Goal: Information Seeking & Learning: Learn about a topic

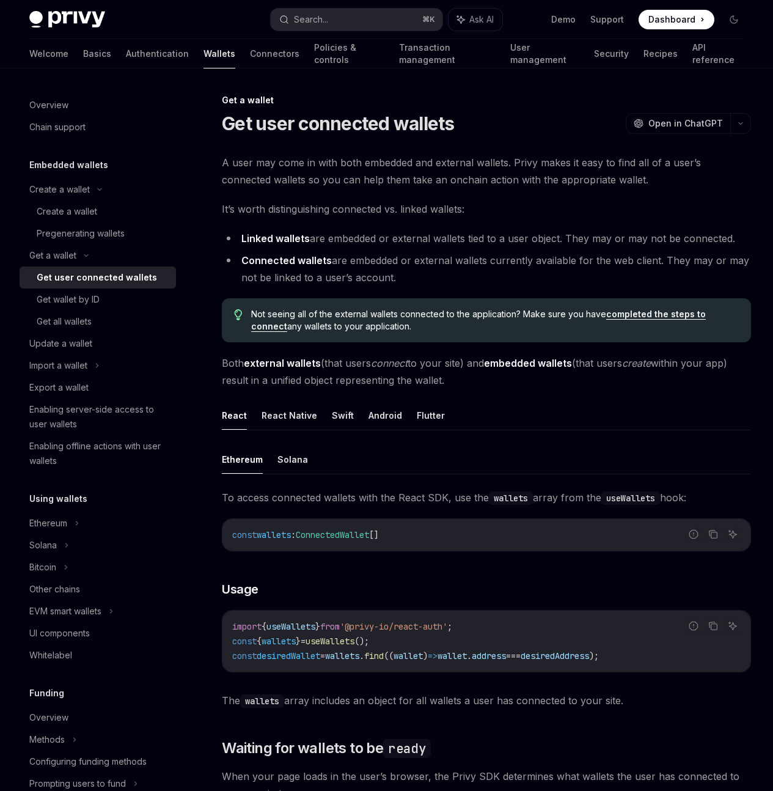
click at [334, 125] on h1 "Get user connected wallets" at bounding box center [338, 123] width 233 height 22
click at [44, 108] on div "Overview" at bounding box center [48, 105] width 39 height 15
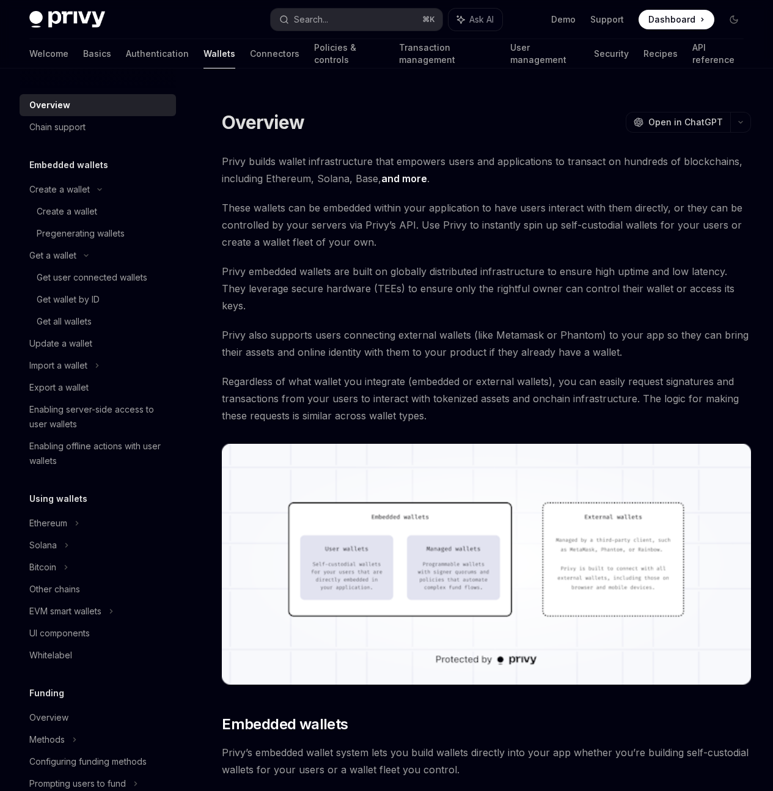
scroll to position [11, 0]
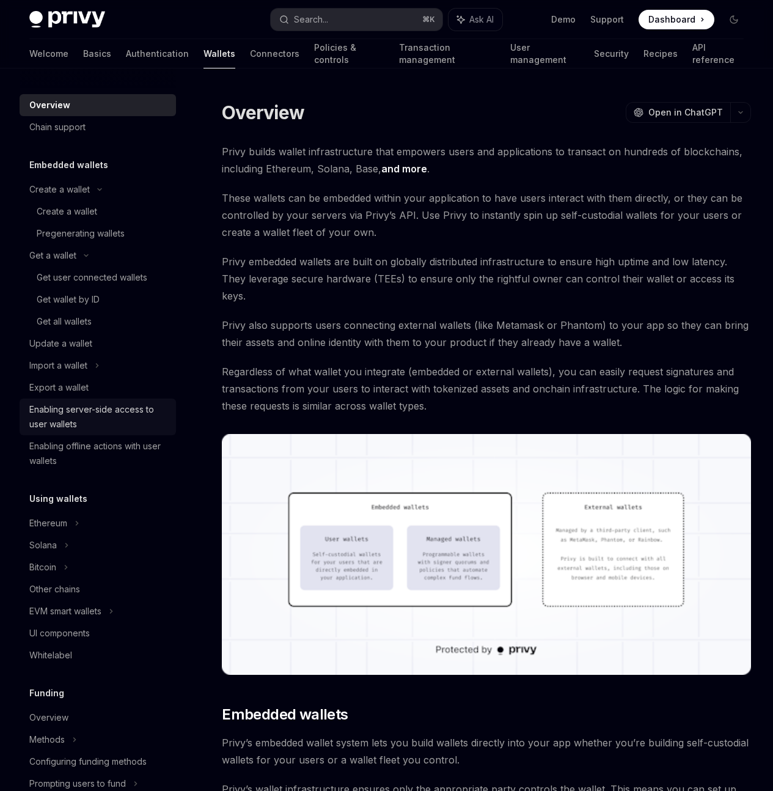
click at [127, 414] on div "Enabling server-side access to user wallets" at bounding box center [98, 416] width 139 height 29
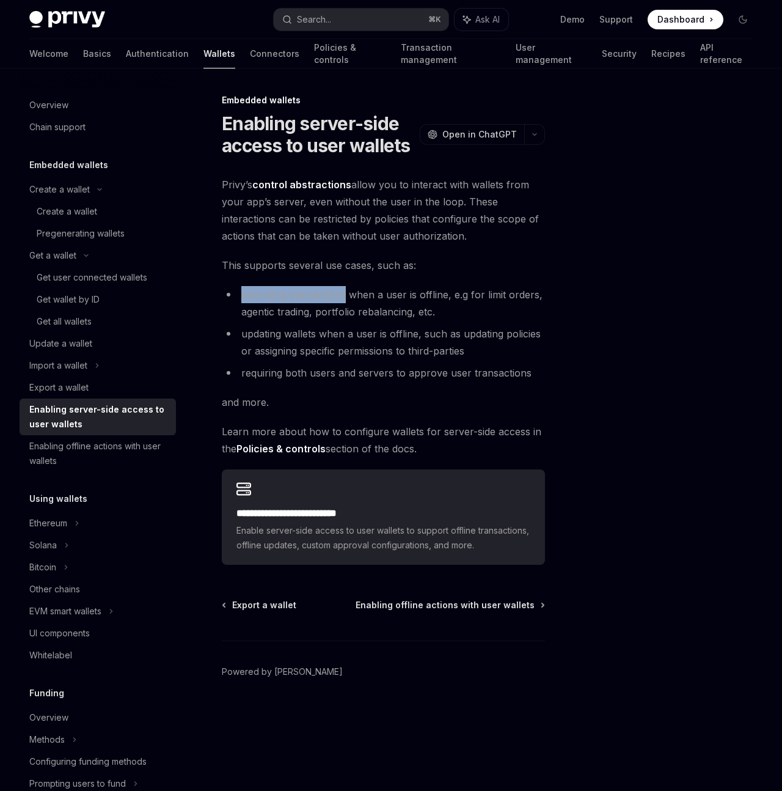
drag, startPoint x: 241, startPoint y: 295, endPoint x: 346, endPoint y: 296, distance: 105.1
click at [346, 296] on li "executing transactions when a user is offline, e.g for limit orders, agentic tr…" at bounding box center [383, 303] width 323 height 34
copy li "executing transactions"
click at [241, 313] on li "executing transactions when a user is offline, e.g for limit orders, agentic tr…" at bounding box center [383, 303] width 323 height 34
click at [386, 384] on div "**********" at bounding box center [383, 370] width 323 height 389
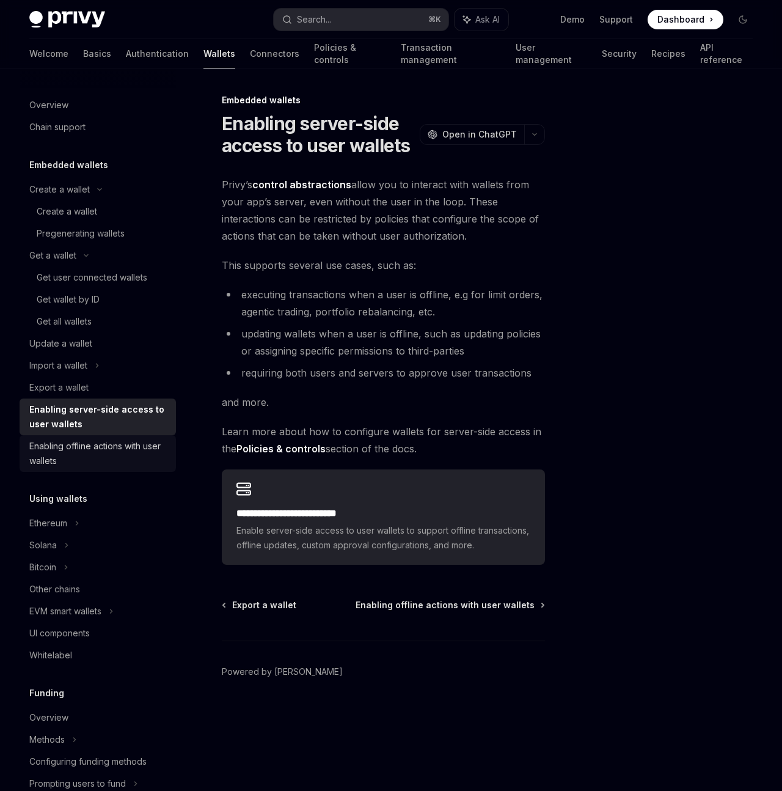
click at [73, 448] on div "Enabling offline actions with user wallets" at bounding box center [98, 453] width 139 height 29
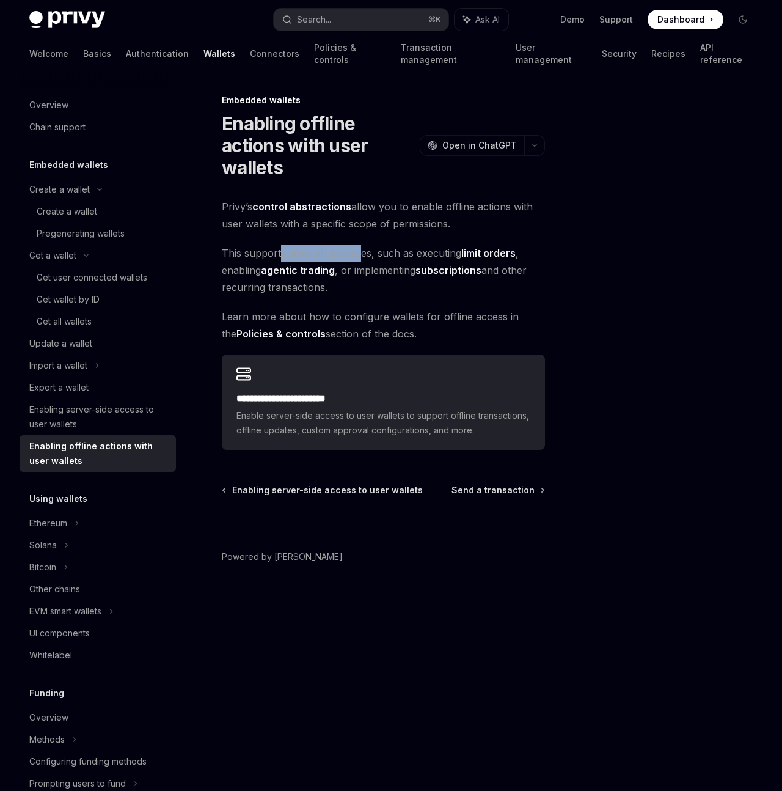
drag, startPoint x: 281, startPoint y: 247, endPoint x: 357, endPoint y: 252, distance: 76.5
click at [357, 252] on span "This supports several use cases, such as executing limit orders , enabling agen…" at bounding box center [383, 269] width 323 height 51
click at [342, 317] on span "Learn more about how to configure wallets for offline access in the Policies & …" at bounding box center [383, 325] width 323 height 34
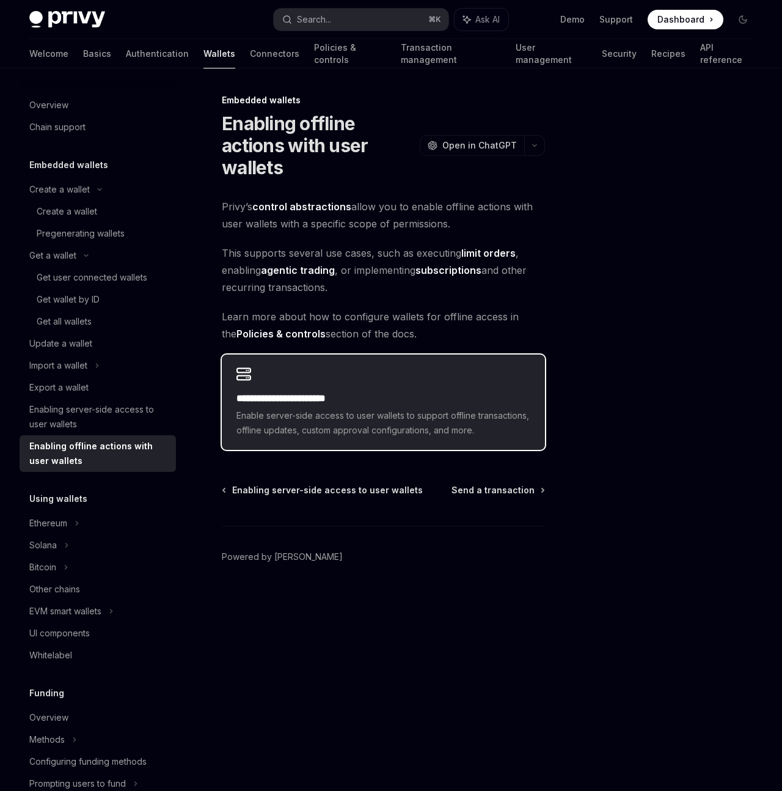
click at [278, 410] on span "Enable server-side access to user wallets to support offline transactions, offl…" at bounding box center [383, 422] width 294 height 29
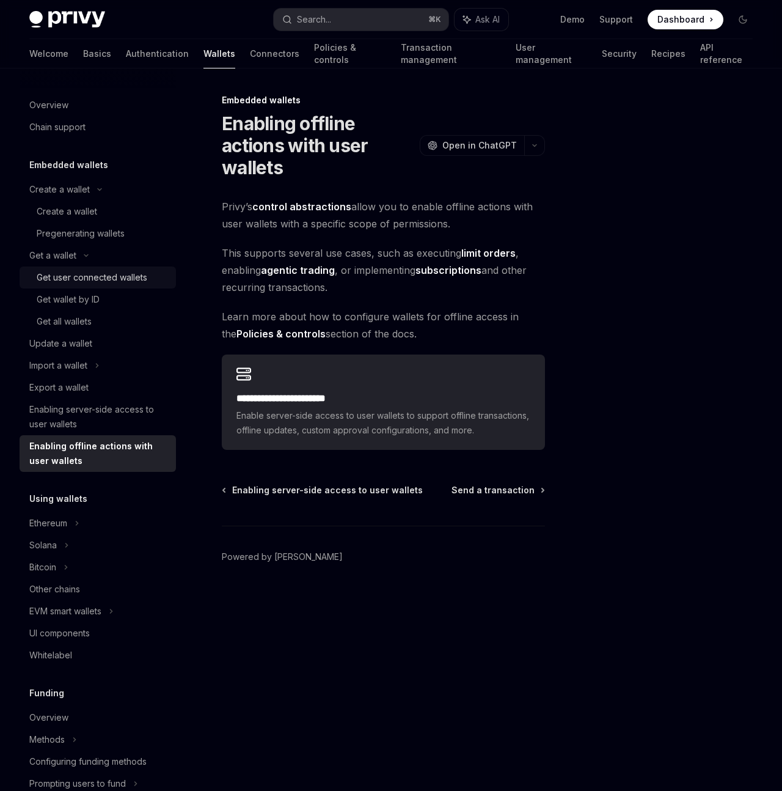
click at [136, 279] on div "Get user connected wallets" at bounding box center [92, 277] width 111 height 15
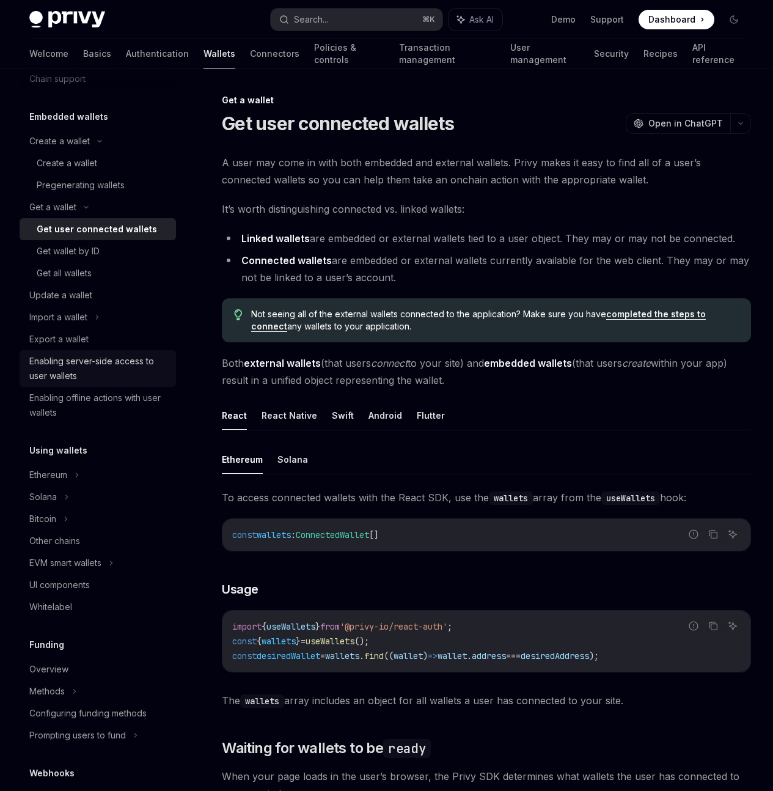
scroll to position [104, 0]
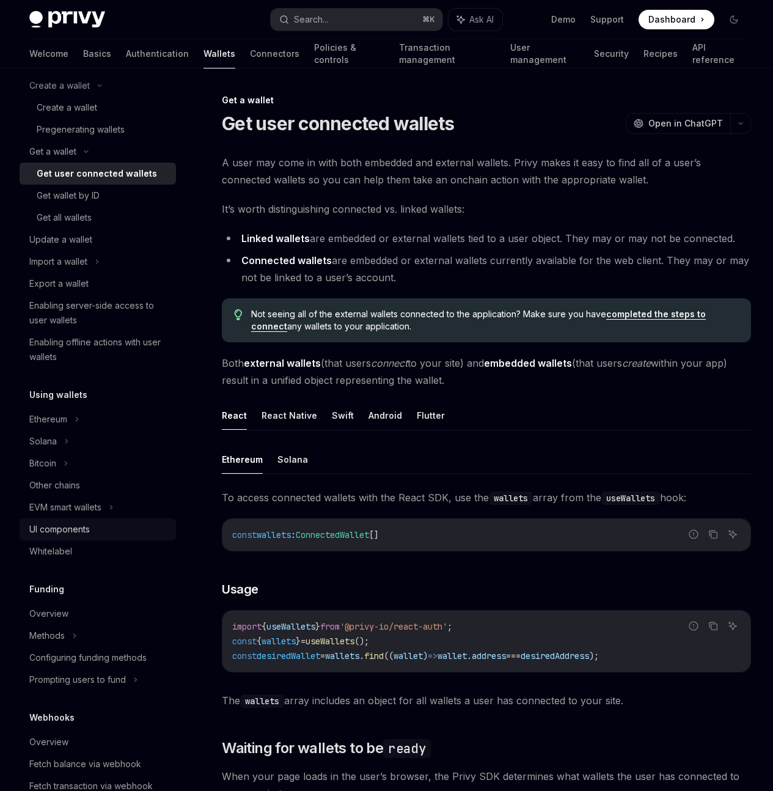
click at [101, 522] on div "UI components" at bounding box center [98, 529] width 139 height 15
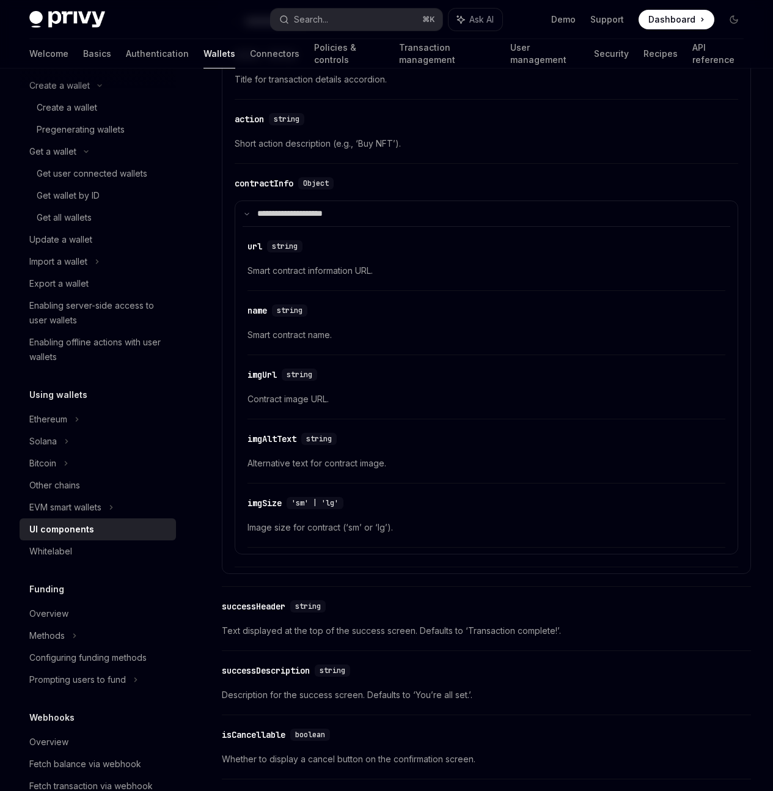
scroll to position [1872, 0]
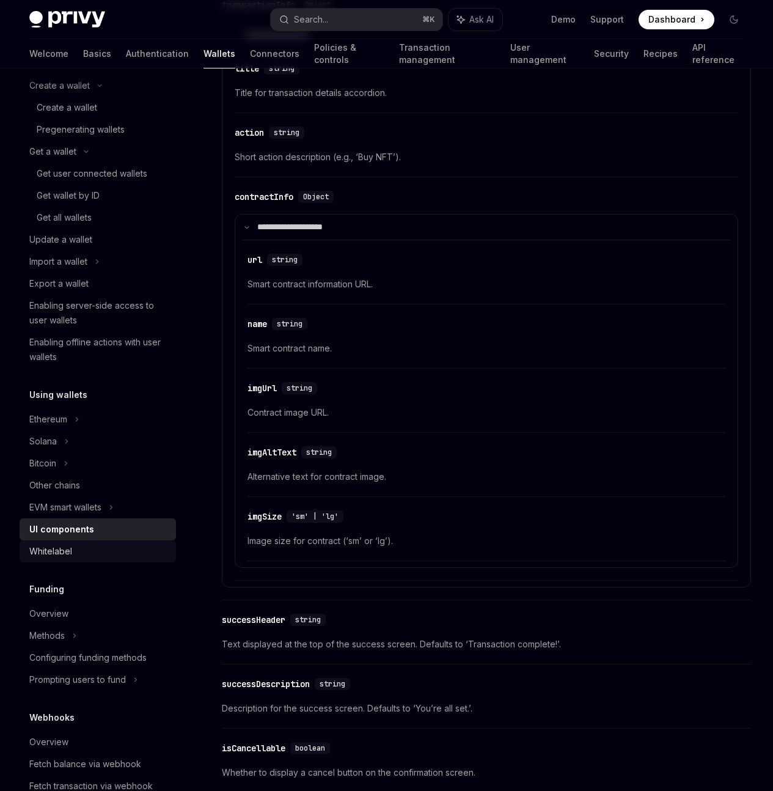
click at [105, 547] on div "Whitelabel" at bounding box center [98, 551] width 139 height 15
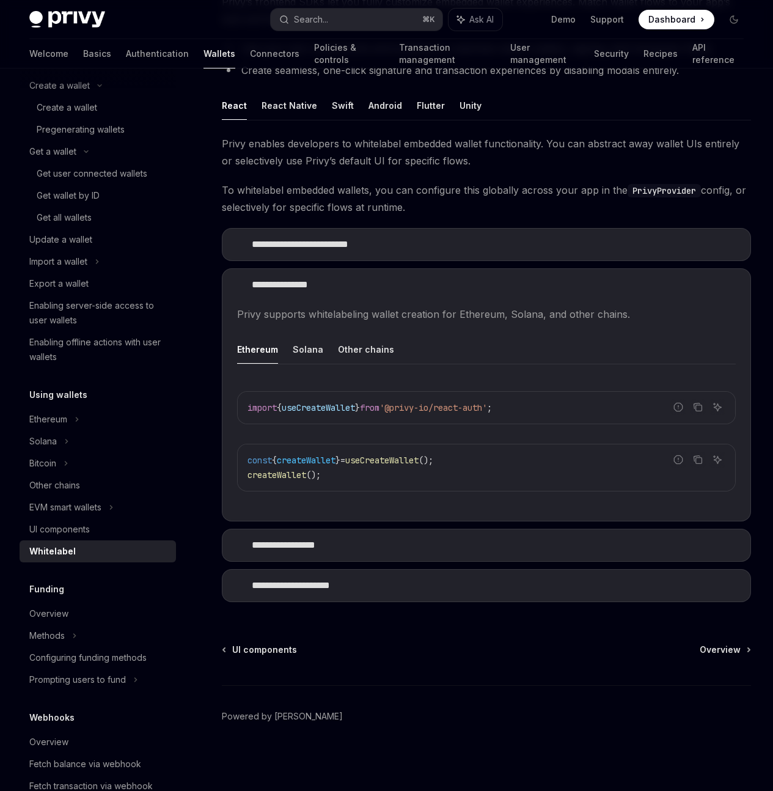
scroll to position [251, 0]
click at [247, 229] on summary "**********" at bounding box center [486, 245] width 528 height 32
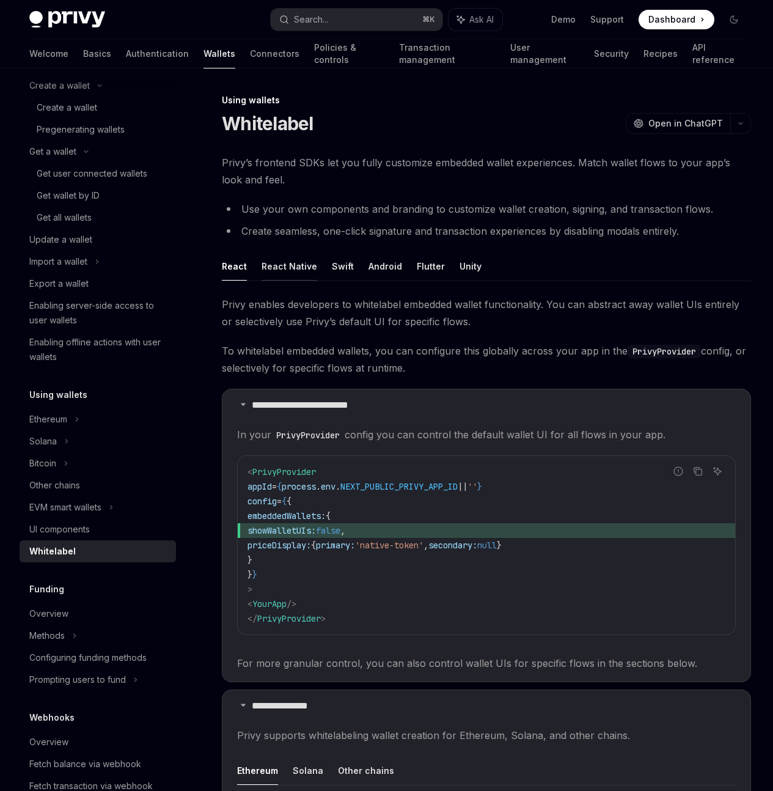
click at [284, 280] on button "React Native" at bounding box center [290, 266] width 56 height 29
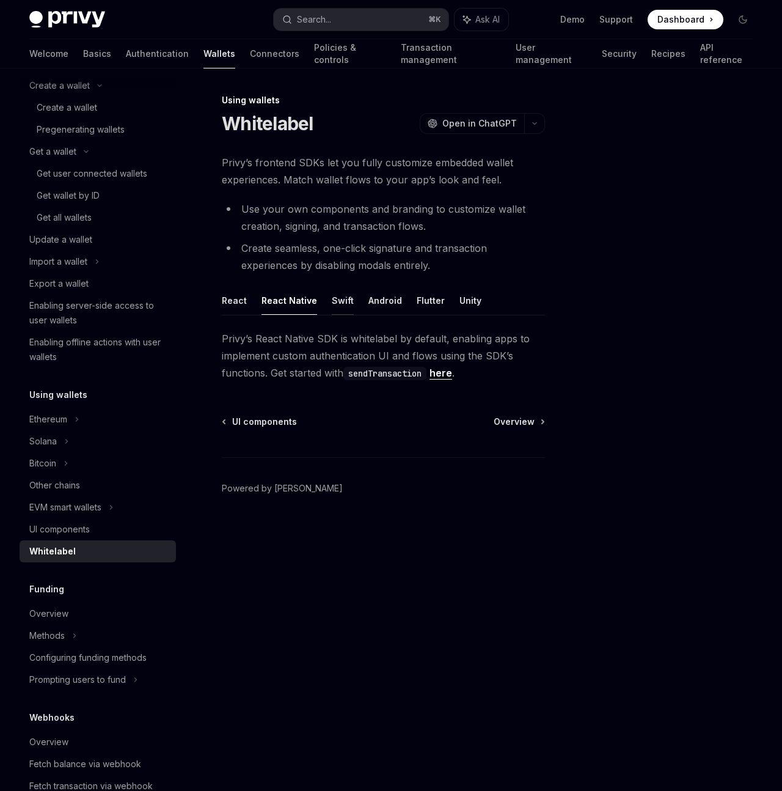
click at [337, 299] on button "Swift" at bounding box center [343, 300] width 22 height 29
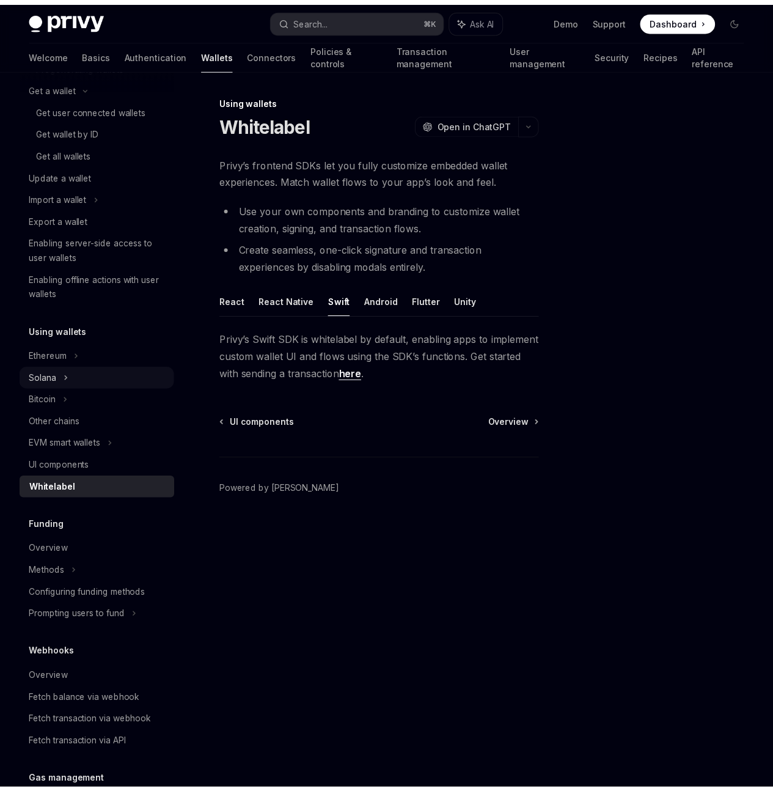
scroll to position [175, 0]
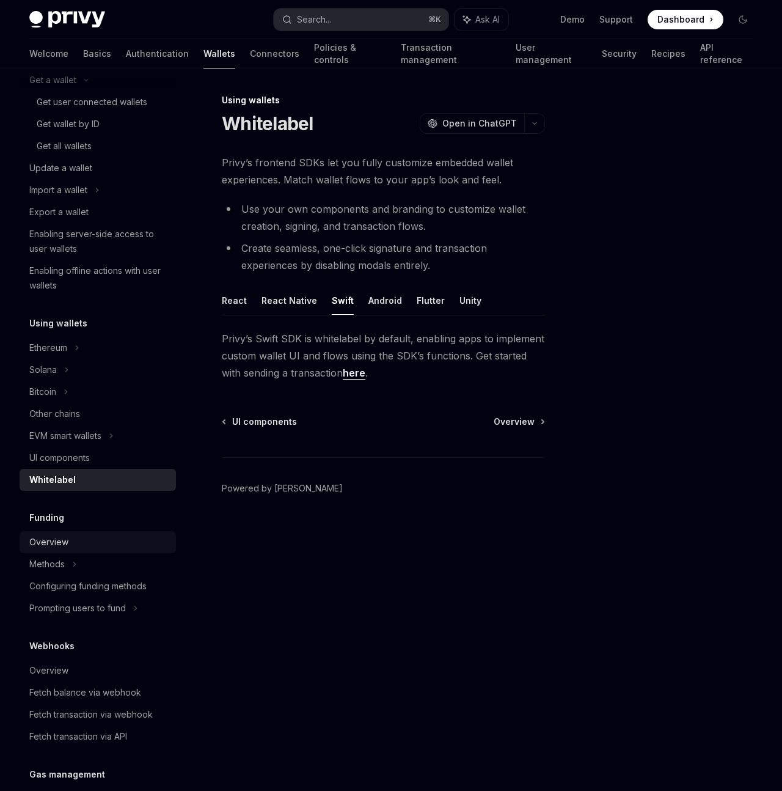
click at [101, 543] on div "Overview" at bounding box center [98, 542] width 139 height 15
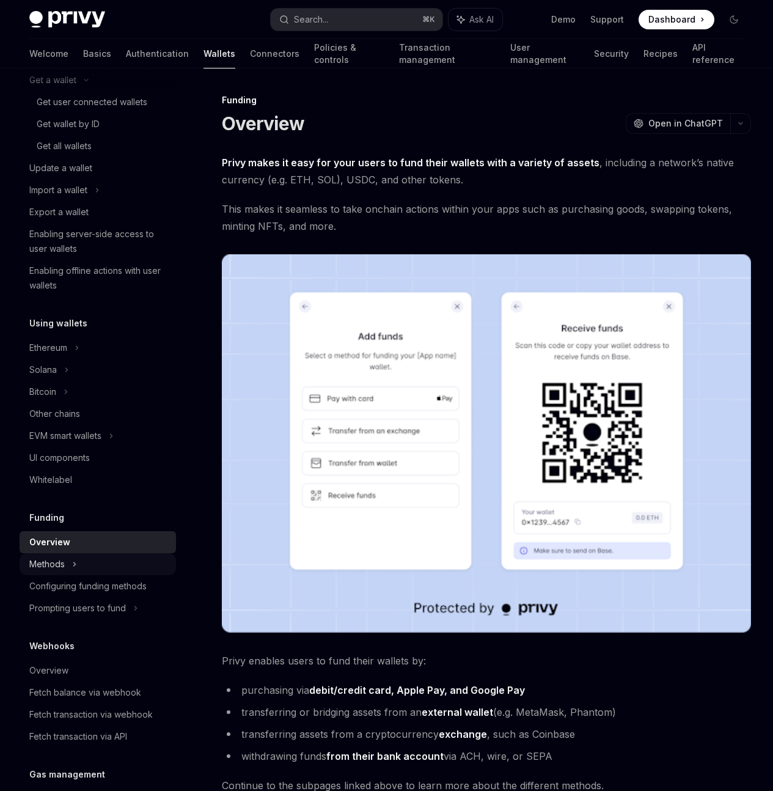
click at [98, 566] on div "Methods" at bounding box center [98, 564] width 156 height 22
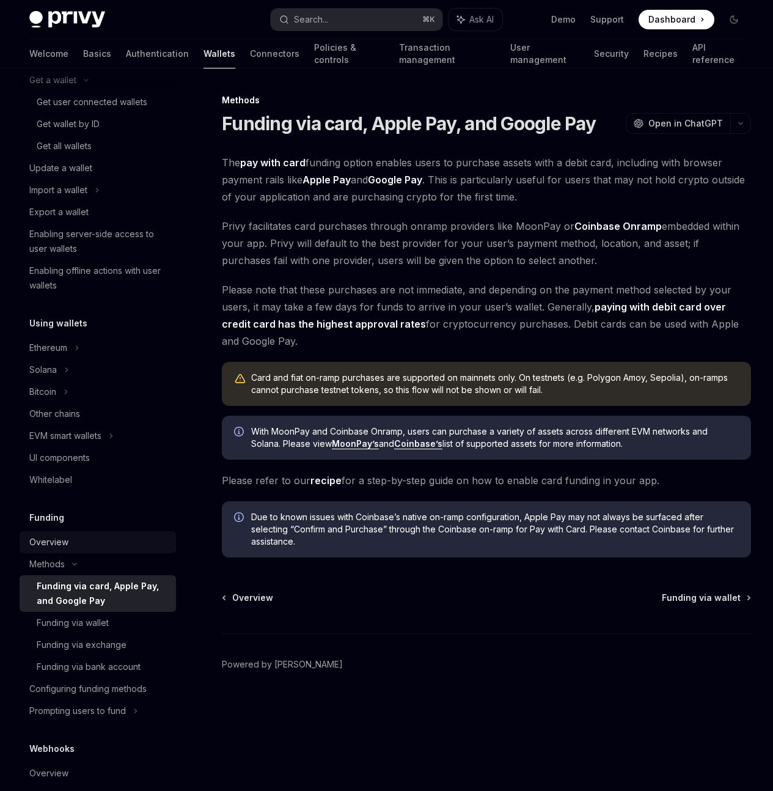
click at [97, 549] on link "Overview" at bounding box center [98, 542] width 156 height 22
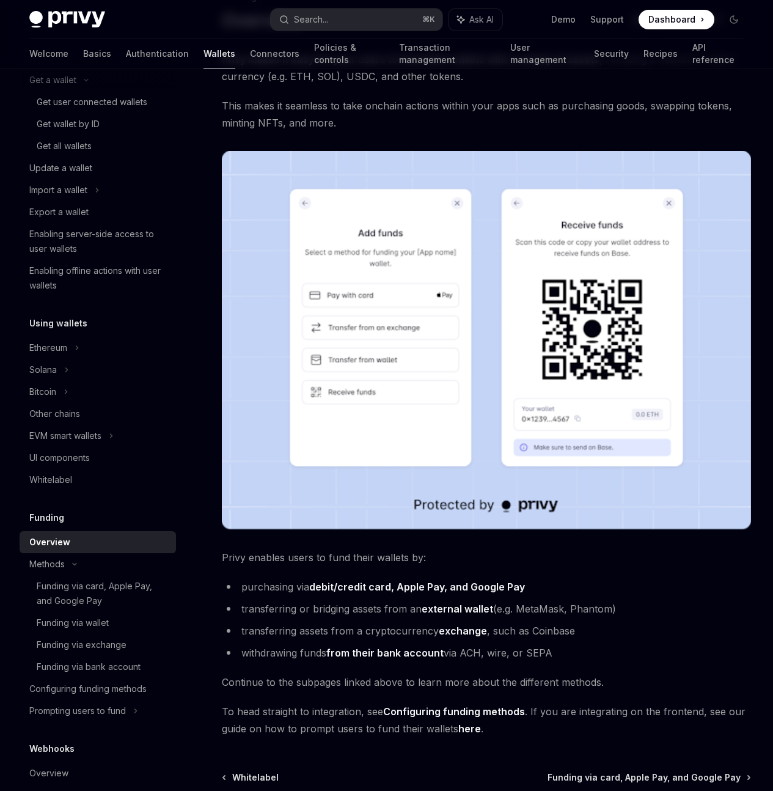
scroll to position [185, 0]
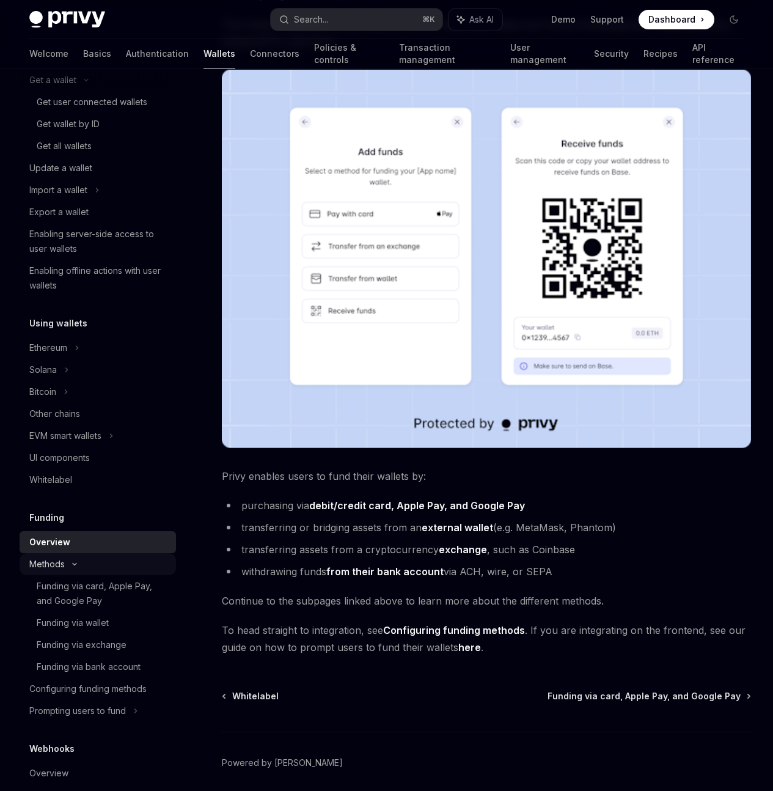
click at [60, 563] on div "Methods" at bounding box center [46, 564] width 35 height 15
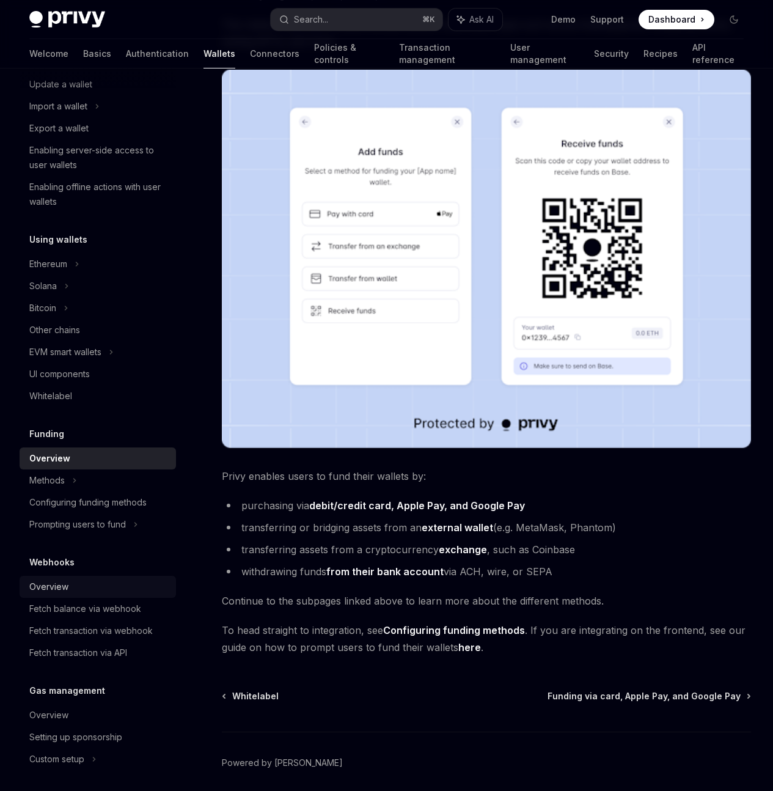
scroll to position [262, 0]
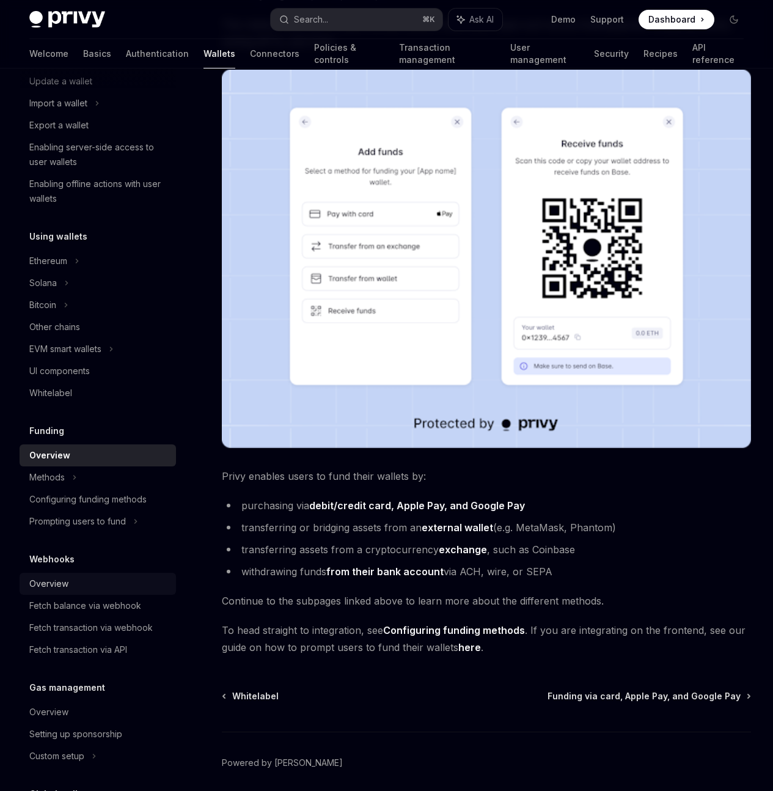
click at [73, 590] on div "Overview" at bounding box center [98, 583] width 139 height 15
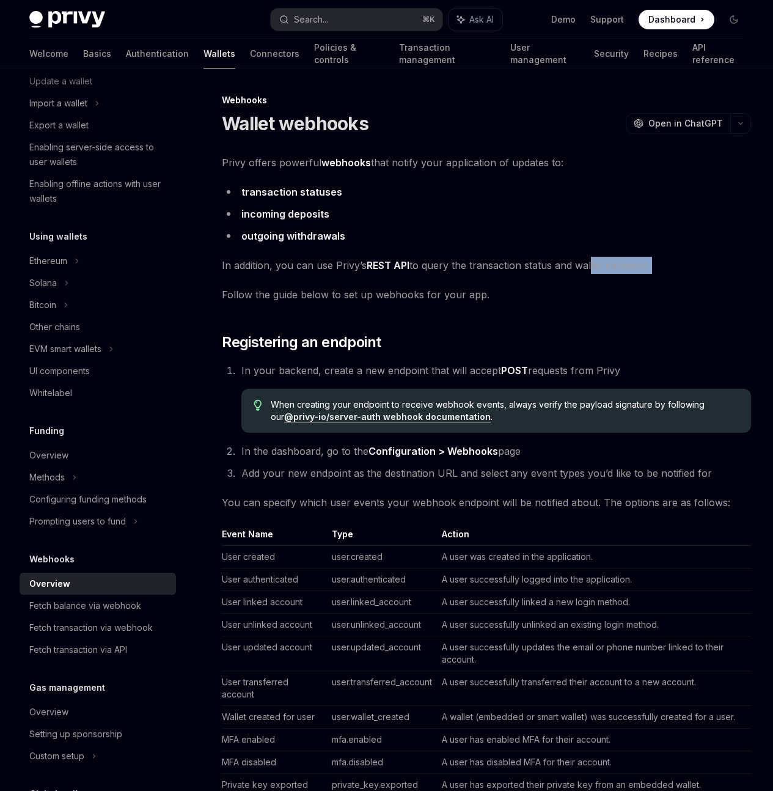
drag, startPoint x: 244, startPoint y: 310, endPoint x: 284, endPoint y: 302, distance: 40.5
drag, startPoint x: 248, startPoint y: 301, endPoint x: 241, endPoint y: 299, distance: 7.6
click at [247, 274] on span "In addition, you can use Privy’s REST API to query the transaction status and w…" at bounding box center [486, 265] width 529 height 17
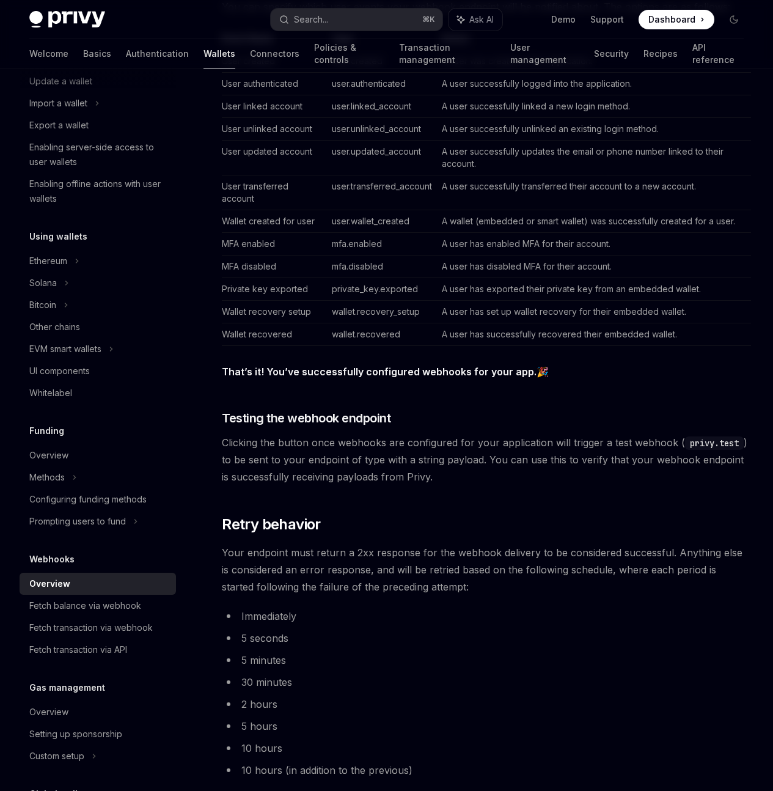
scroll to position [430, 0]
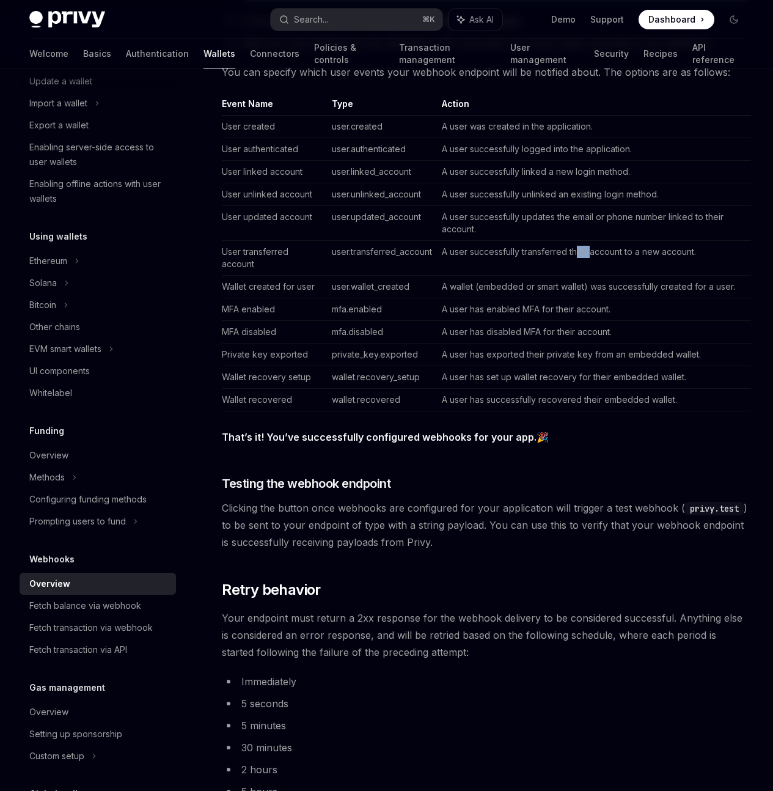
drag, startPoint x: 469, startPoint y: 418, endPoint x: 481, endPoint y: 421, distance: 12.6
click at [481, 276] on td "A user successfully transferred their account to a new account." at bounding box center [594, 258] width 314 height 35
click at [493, 276] on td "A user successfully transferred their account to a new account." at bounding box center [594, 258] width 314 height 35
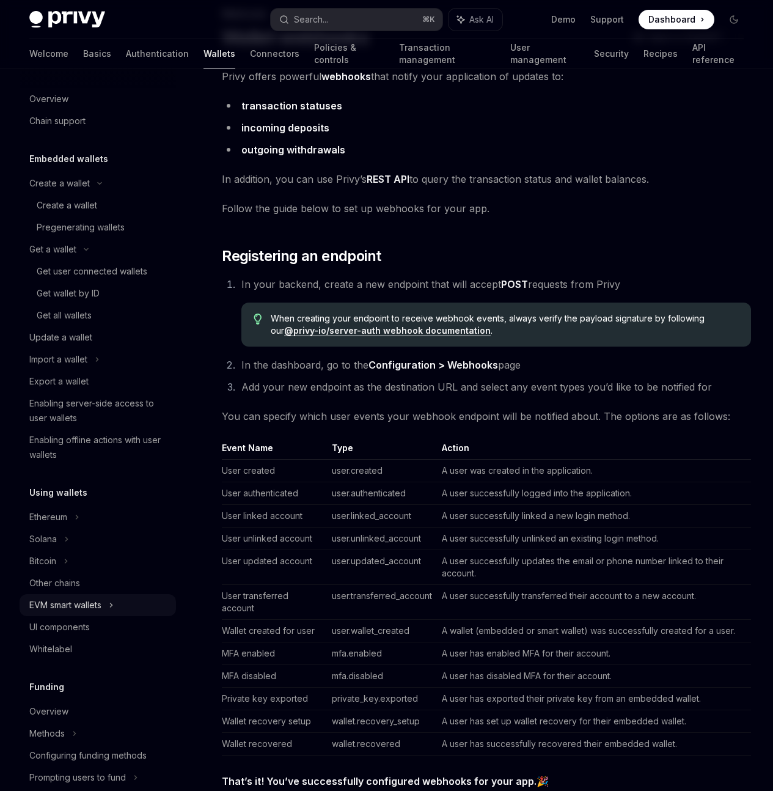
scroll to position [17, 0]
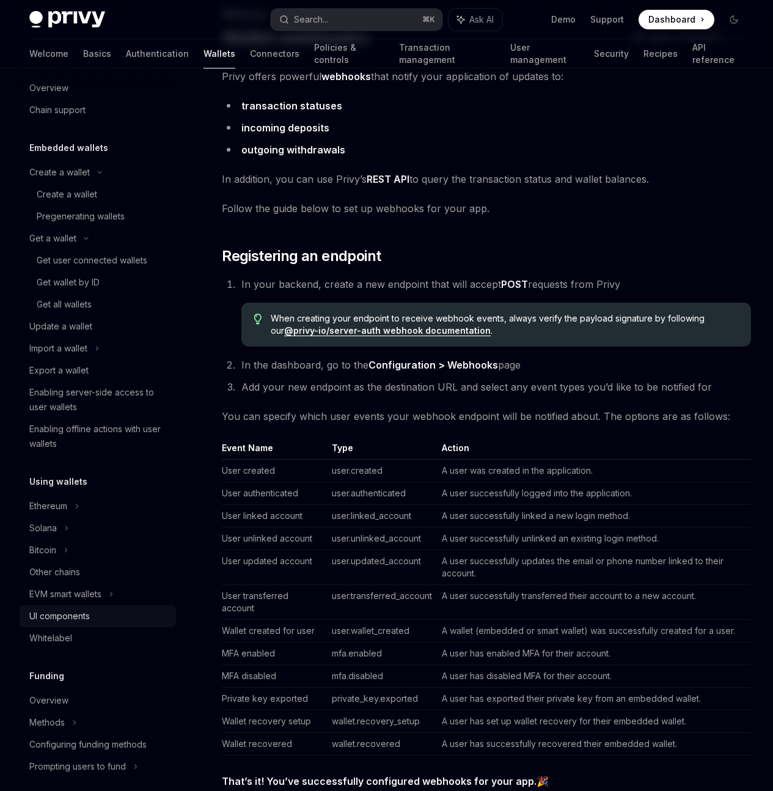
click at [100, 610] on div "UI components" at bounding box center [98, 616] width 139 height 15
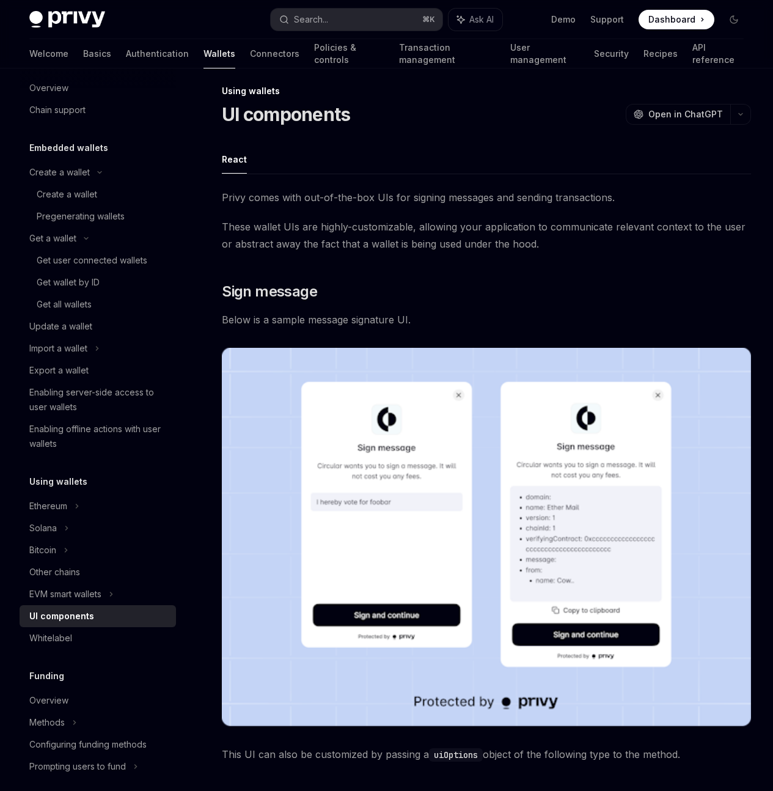
scroll to position [19, 0]
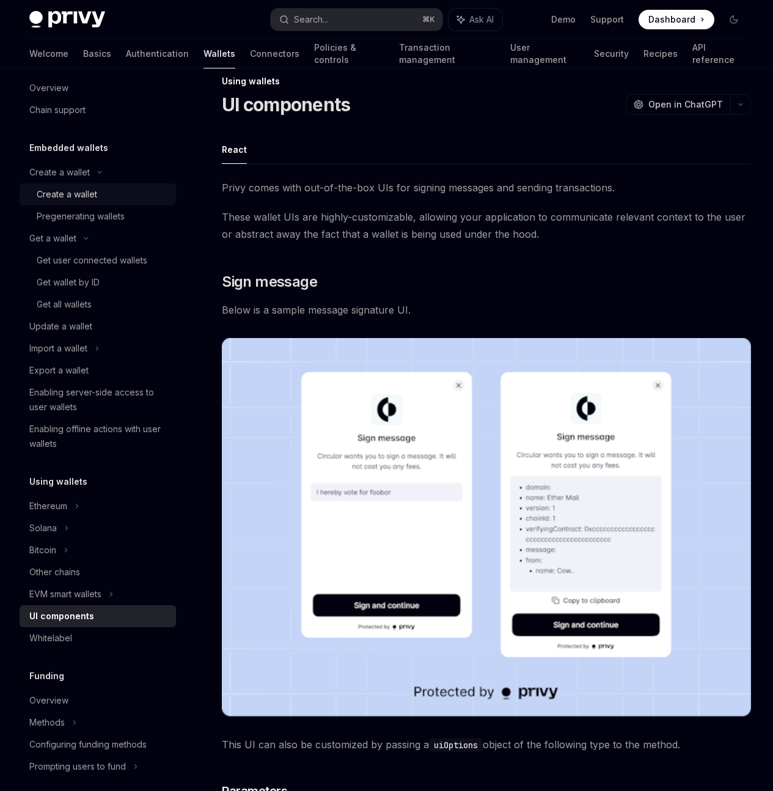
click at [56, 191] on div "Create a wallet" at bounding box center [67, 194] width 60 height 15
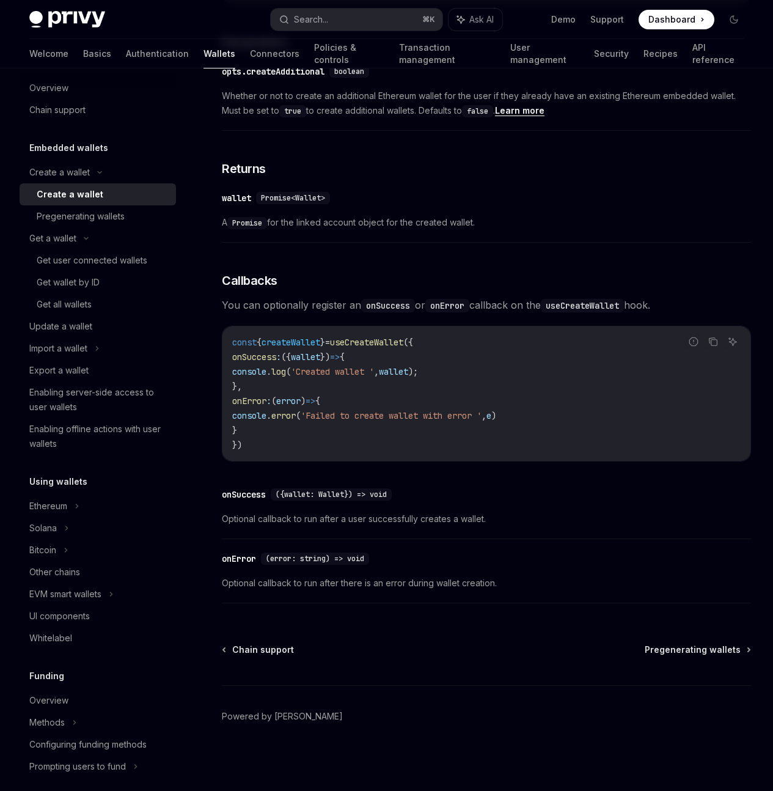
scroll to position [802, 0]
click at [96, 330] on div "Update a wallet" at bounding box center [98, 326] width 139 height 15
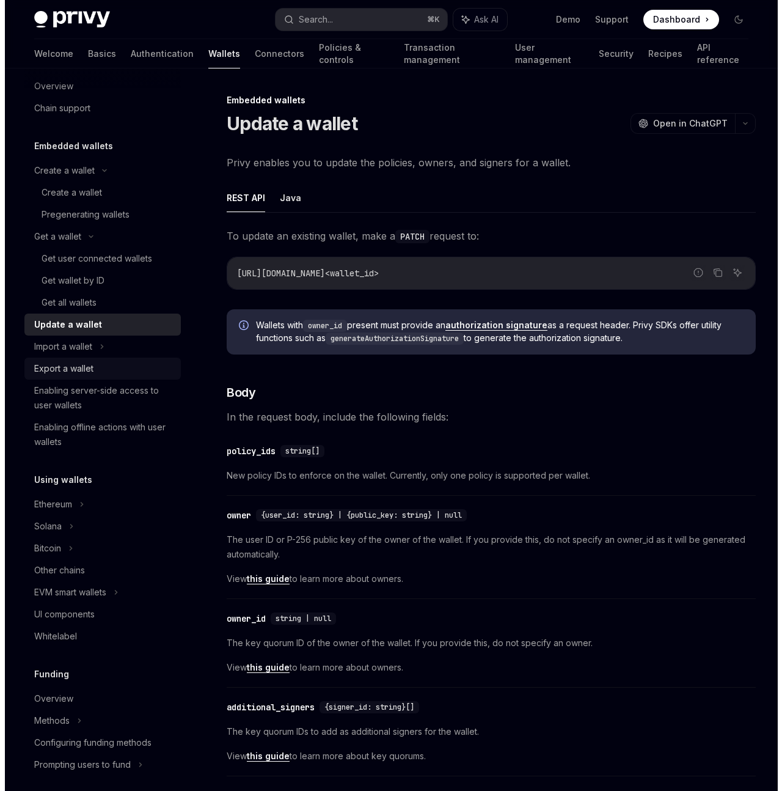
scroll to position [20, 0]
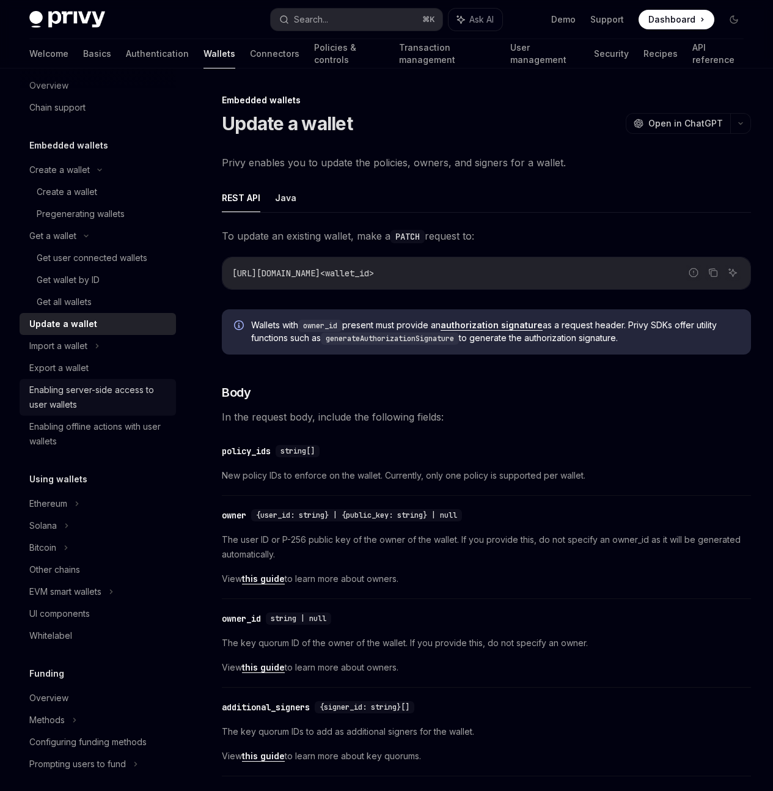
click at [96, 390] on div "Enabling server-side access to user wallets" at bounding box center [98, 397] width 139 height 29
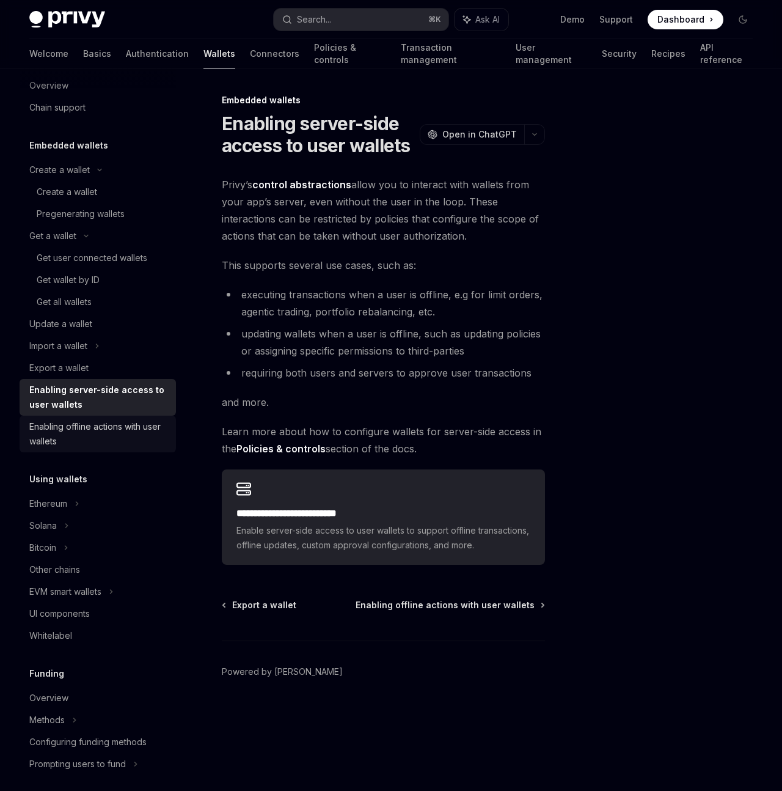
click at [86, 423] on div "Enabling offline actions with user wallets" at bounding box center [98, 433] width 139 height 29
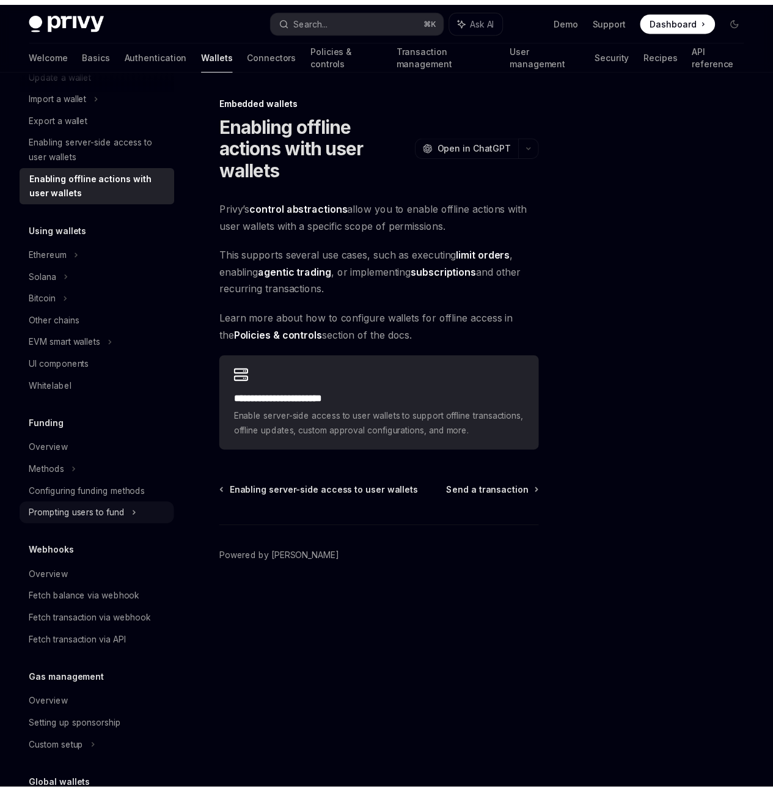
scroll to position [369, 0]
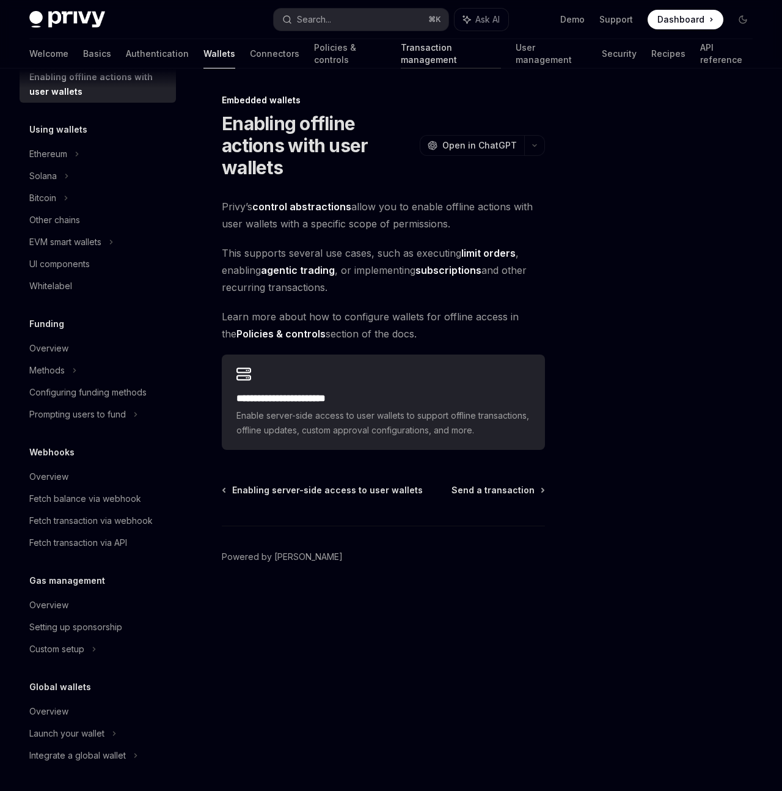
click at [401, 59] on link "Transaction management" at bounding box center [451, 53] width 100 height 29
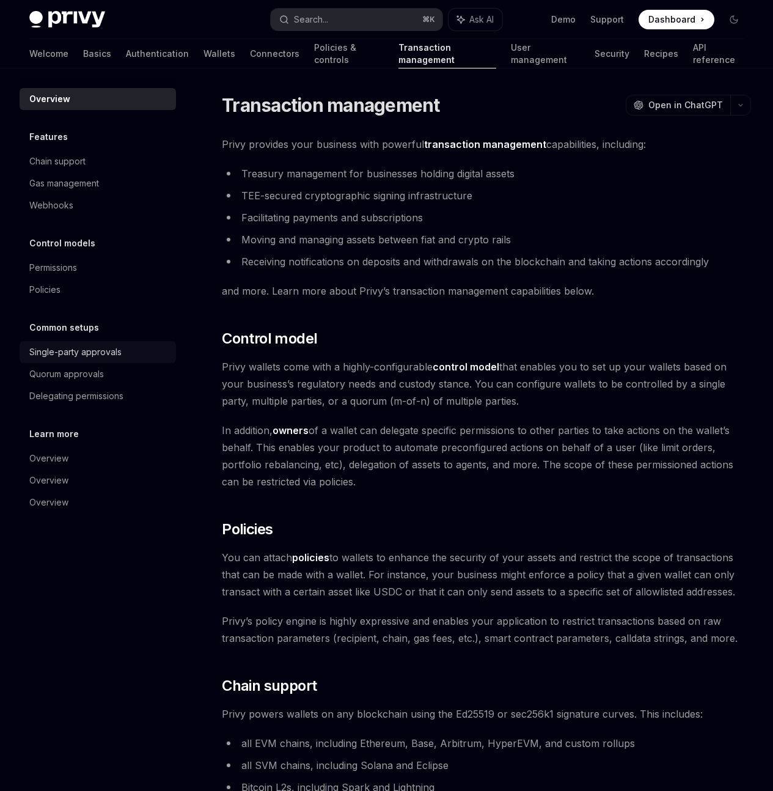
click at [112, 357] on div "Single-party approvals" at bounding box center [75, 352] width 92 height 15
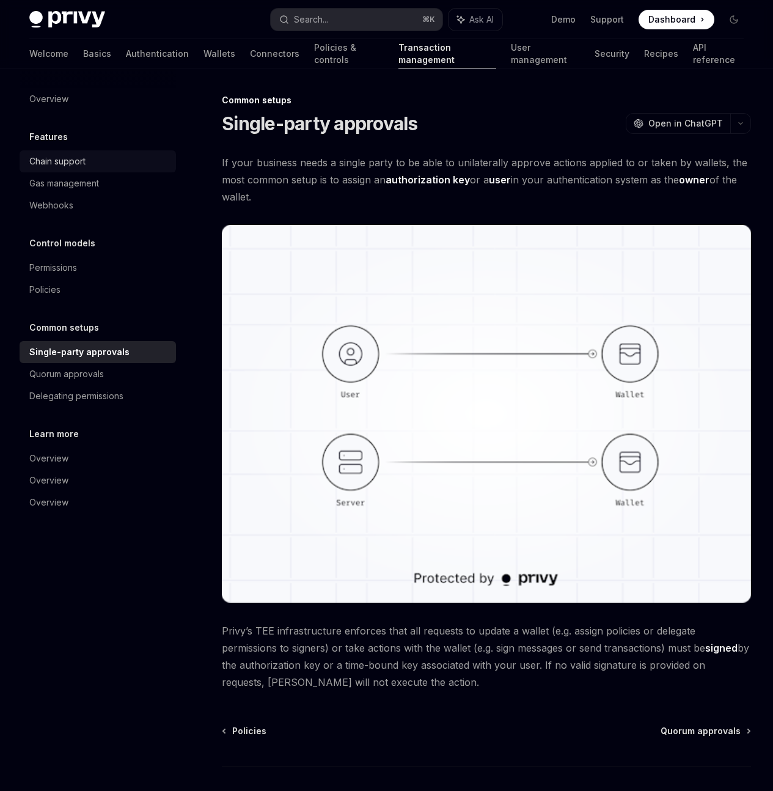
click at [71, 161] on div "Chain support" at bounding box center [57, 161] width 56 height 15
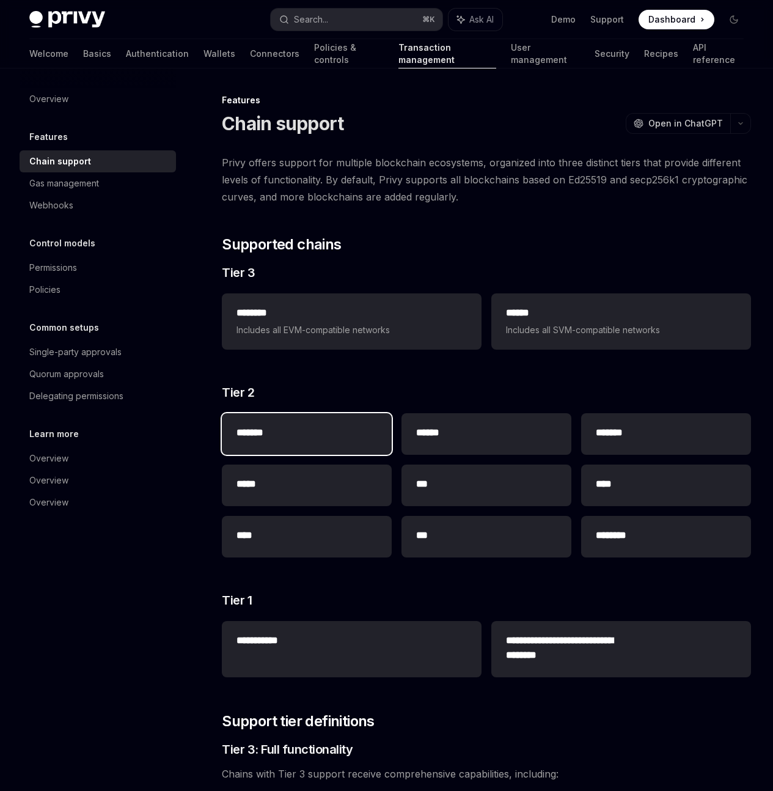
click at [241, 401] on span "Tier 2" at bounding box center [238, 392] width 32 height 17
click at [126, 54] on link "Authentication" at bounding box center [157, 53] width 63 height 29
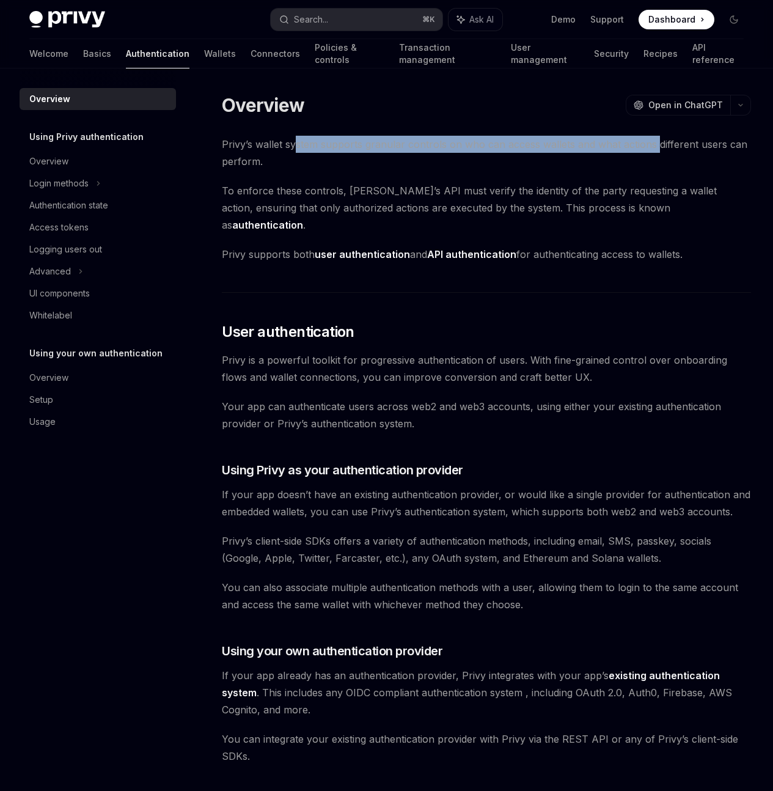
drag, startPoint x: 307, startPoint y: 153, endPoint x: 343, endPoint y: 155, distance: 35.5
click at [343, 156] on span "Privy’s wallet system supports granular controls on who can access wallets and …" at bounding box center [486, 153] width 529 height 34
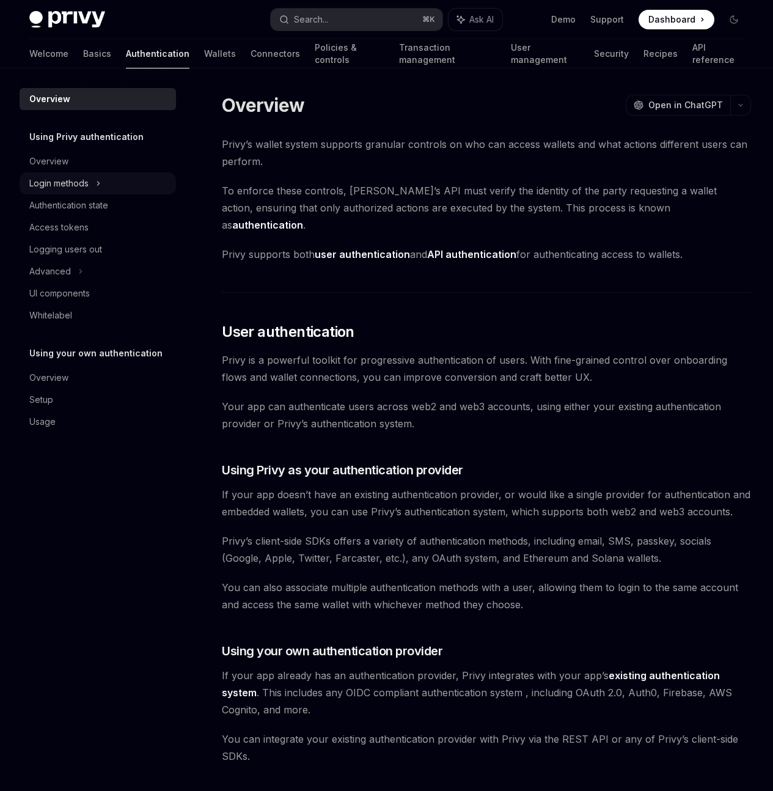
click at [95, 186] on div "Login methods" at bounding box center [98, 183] width 156 height 22
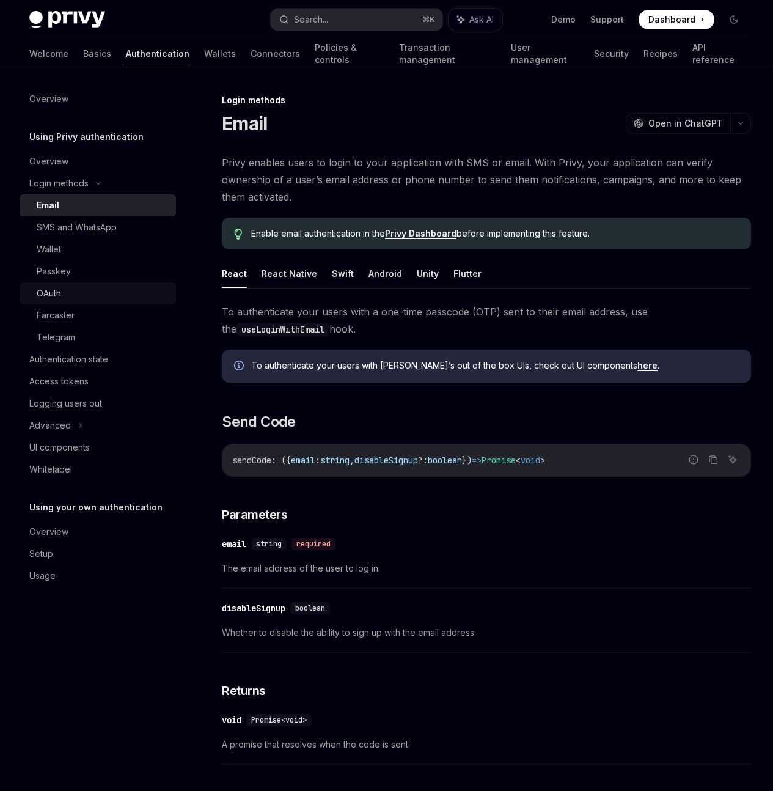
click at [79, 291] on div "OAuth" at bounding box center [103, 293] width 132 height 15
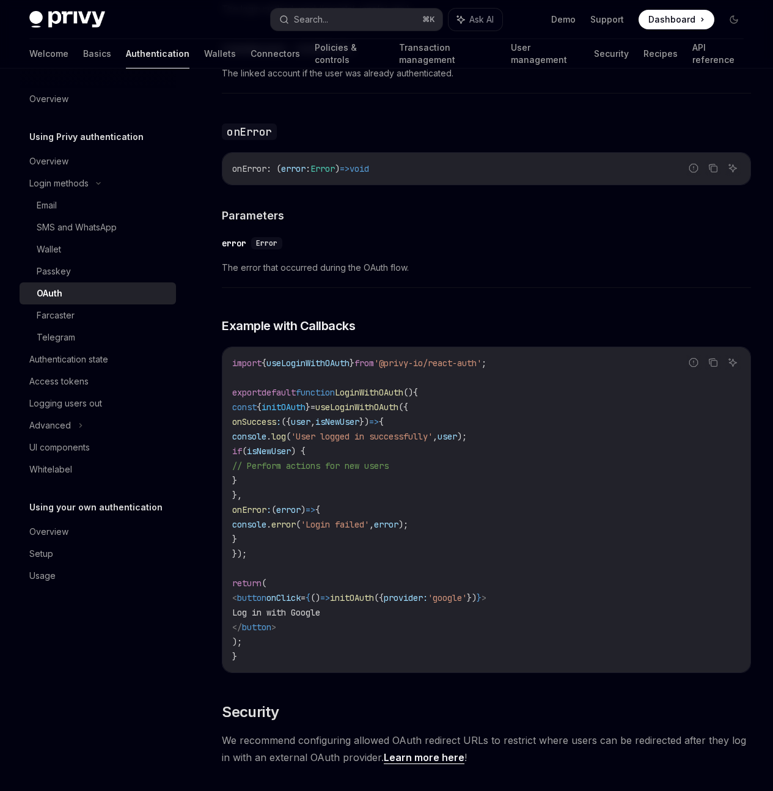
scroll to position [2482, 0]
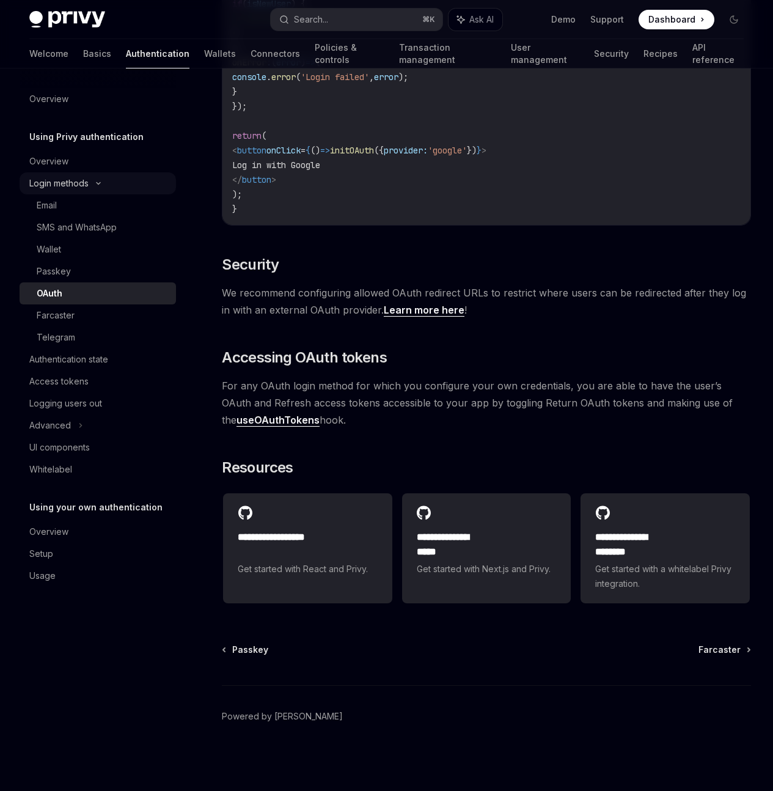
click at [78, 187] on div "Login methods" at bounding box center [58, 183] width 59 height 15
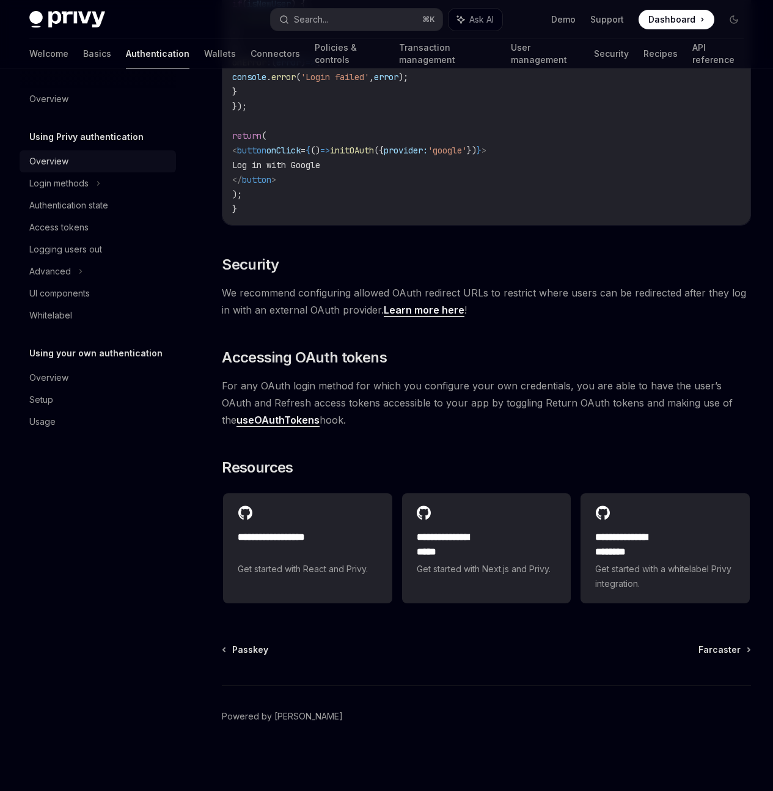
click at [57, 156] on div "Overview" at bounding box center [48, 161] width 39 height 15
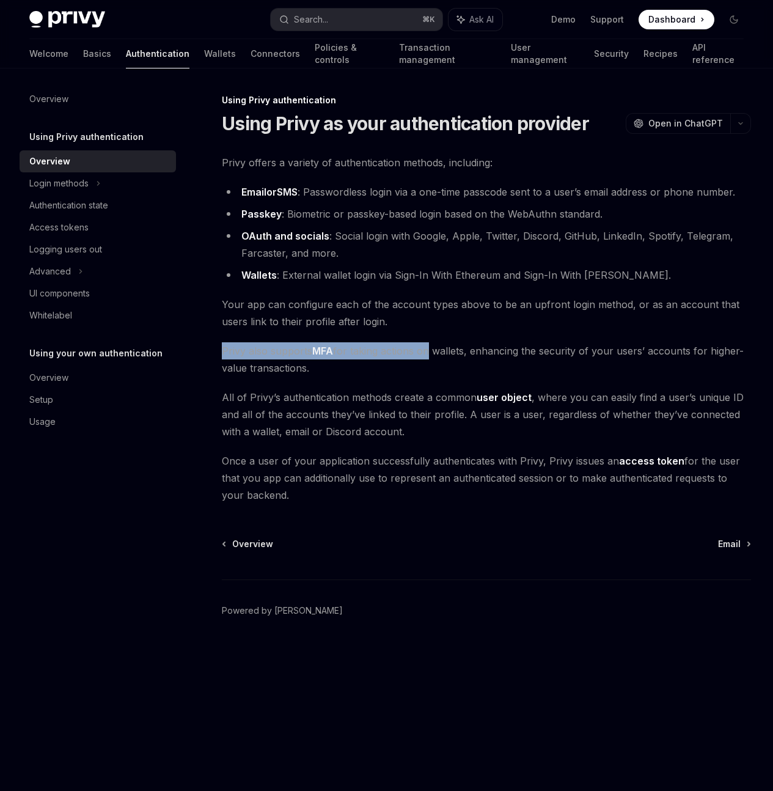
drag, startPoint x: 287, startPoint y: 472, endPoint x: 427, endPoint y: 480, distance: 140.8
click at [427, 376] on span "Privy also supports MFA for taking actions on wallets, enhancing the security o…" at bounding box center [486, 359] width 529 height 34
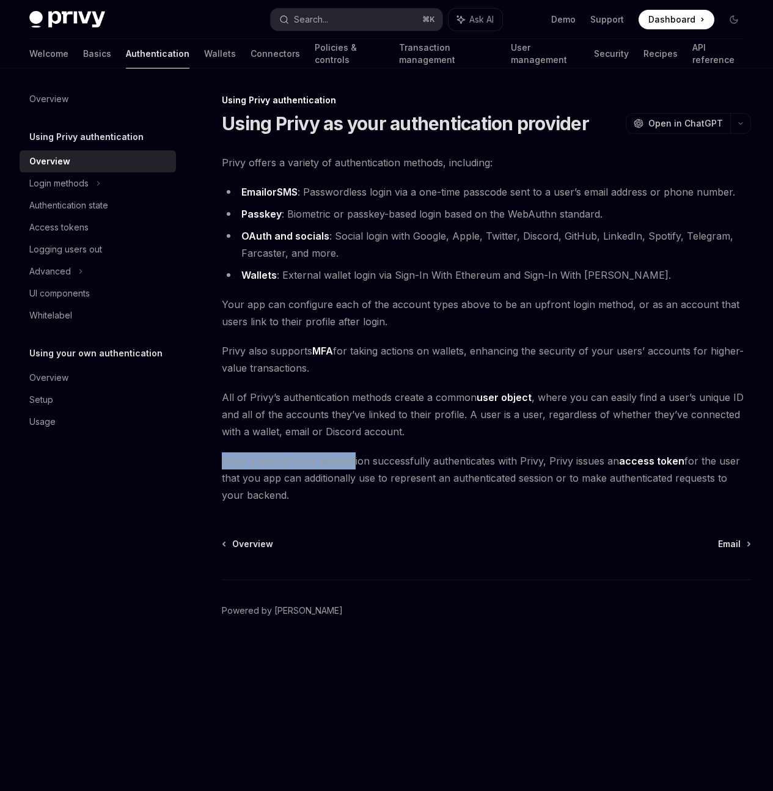
drag, startPoint x: 254, startPoint y: 607, endPoint x: 352, endPoint y: 602, distance: 97.9
click at [351, 504] on span "Once a user of your application successfully authenticates with Privy, Privy is…" at bounding box center [486, 477] width 529 height 51
click at [417, 504] on span "Once a user of your application successfully authenticates with Privy, Privy is…" at bounding box center [486, 477] width 529 height 51
click at [90, 296] on div "UI components" at bounding box center [59, 293] width 60 height 15
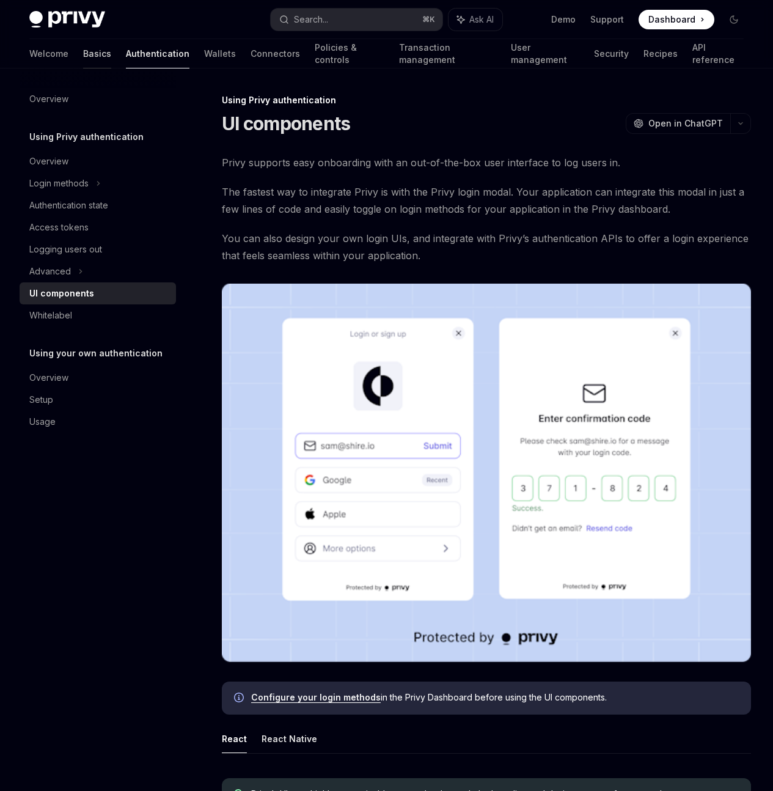
click at [83, 58] on link "Basics" at bounding box center [97, 53] width 28 height 29
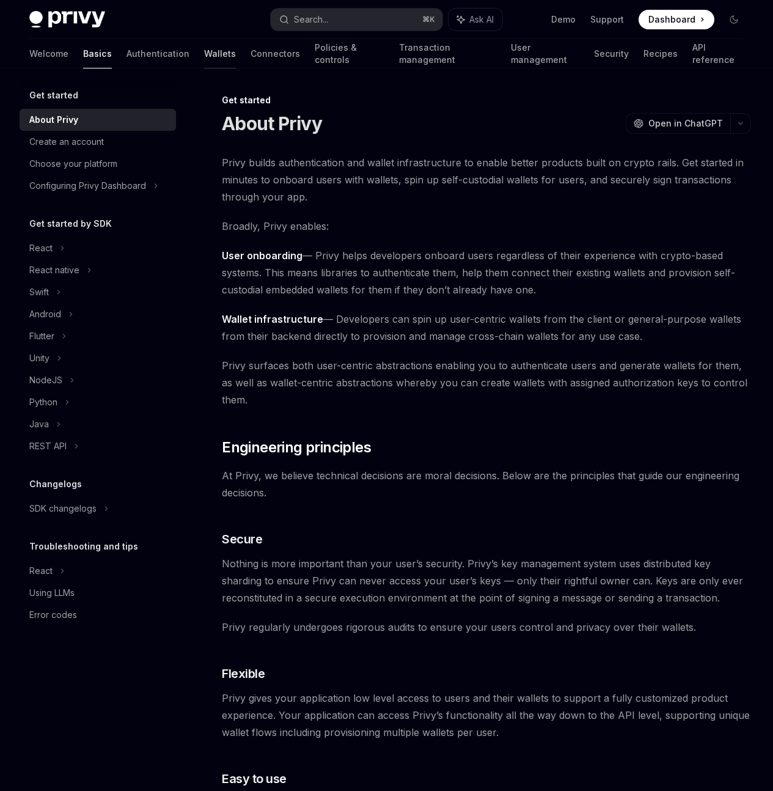
click at [204, 57] on link "Wallets" at bounding box center [220, 53] width 32 height 29
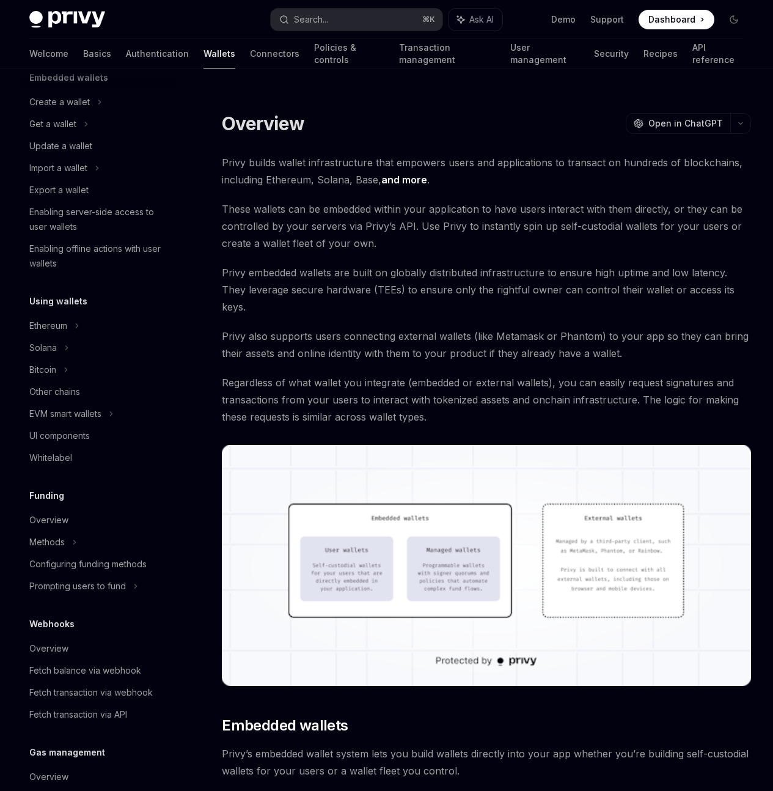
scroll to position [214, 0]
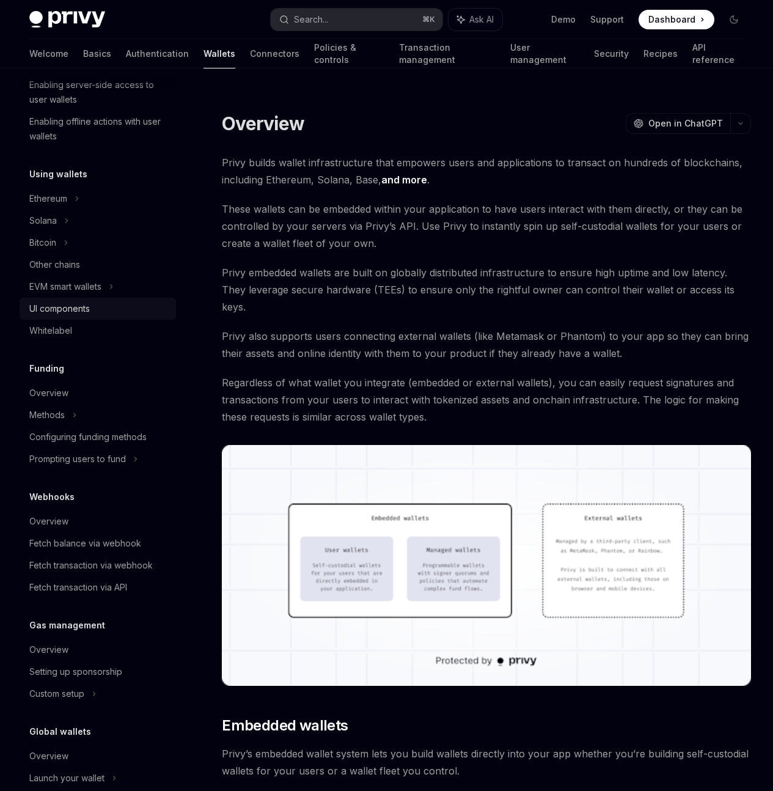
click at [75, 301] on div "UI components" at bounding box center [59, 308] width 60 height 15
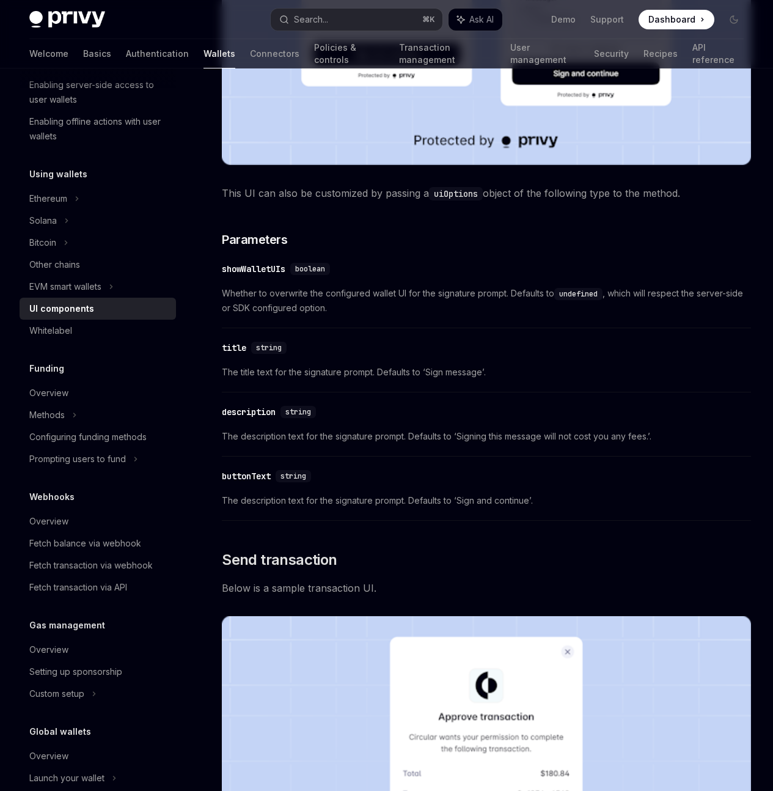
scroll to position [872, 0]
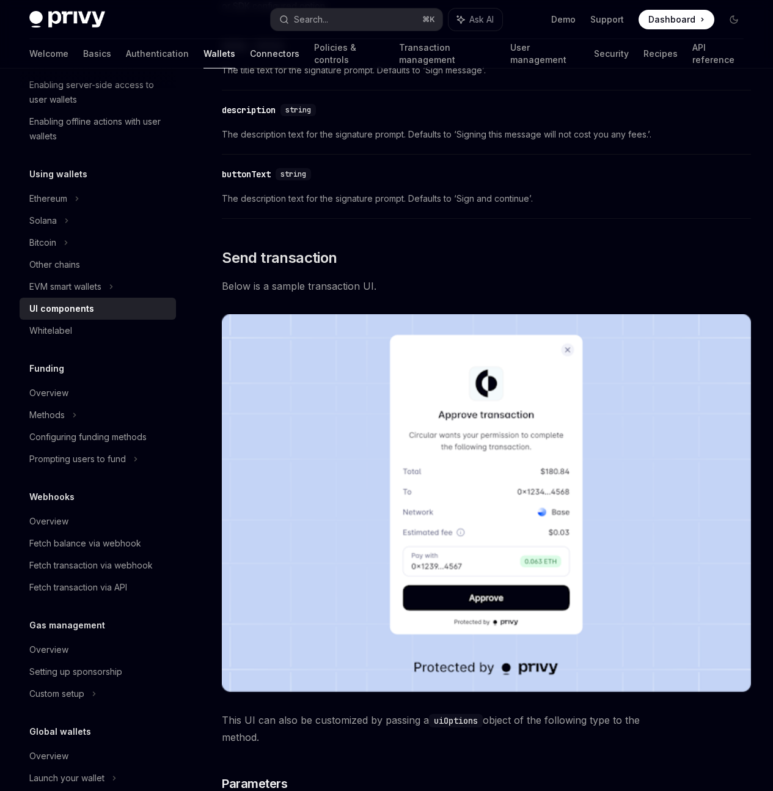
click at [250, 51] on link "Connectors" at bounding box center [274, 53] width 49 height 29
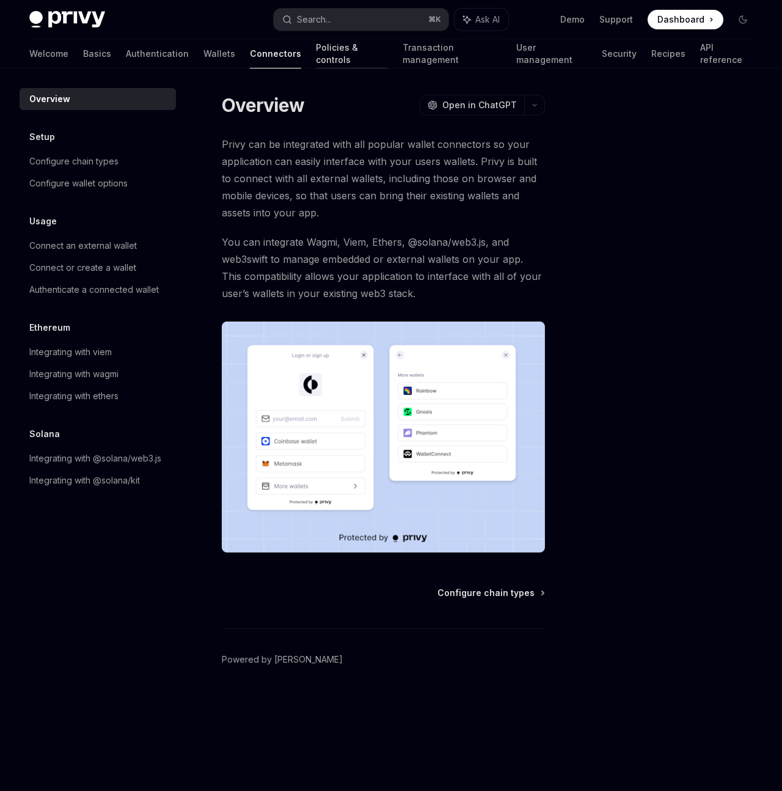
click at [316, 60] on link "Policies & controls" at bounding box center [352, 53] width 72 height 29
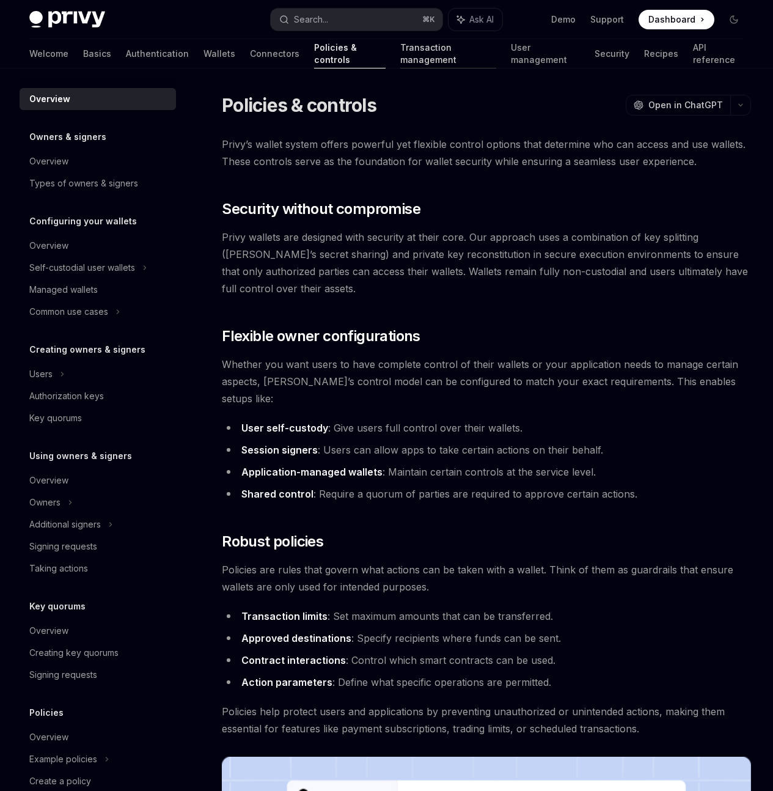
click at [400, 54] on link "Transaction management" at bounding box center [448, 53] width 97 height 29
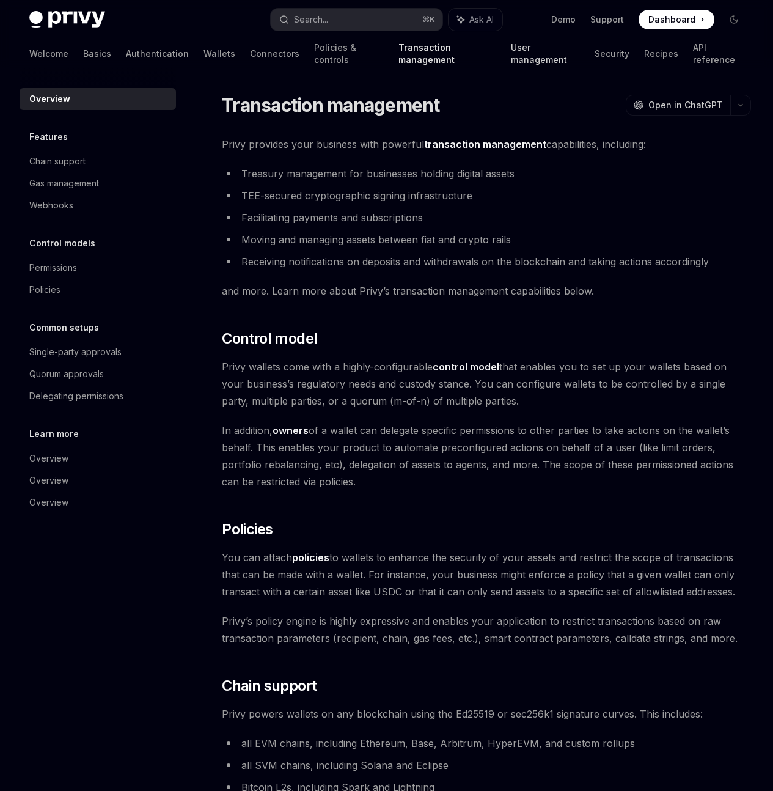
click at [511, 59] on link "User management" at bounding box center [545, 53] width 68 height 29
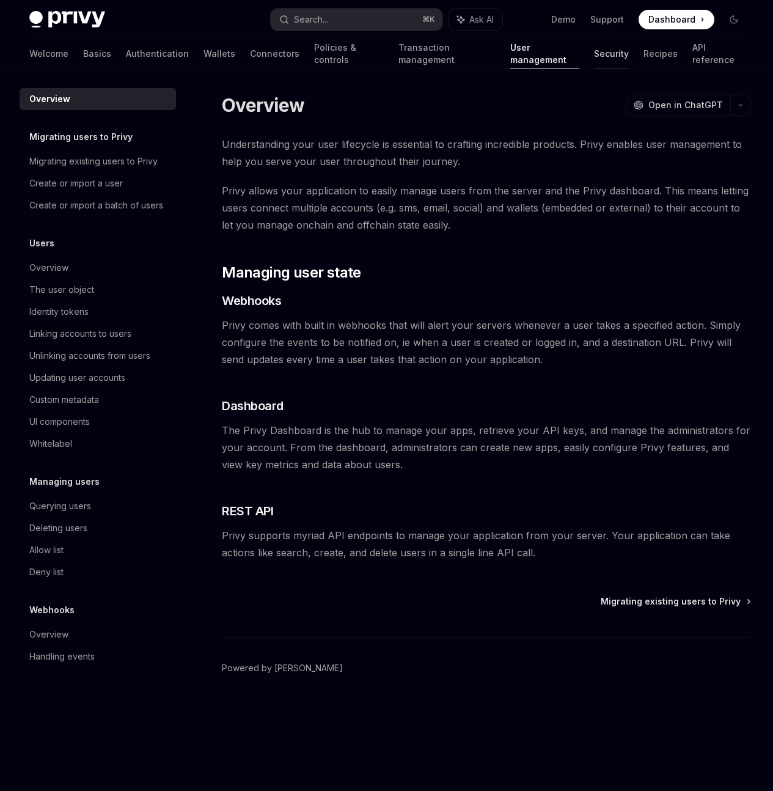
click at [594, 57] on link "Security" at bounding box center [611, 53] width 35 height 29
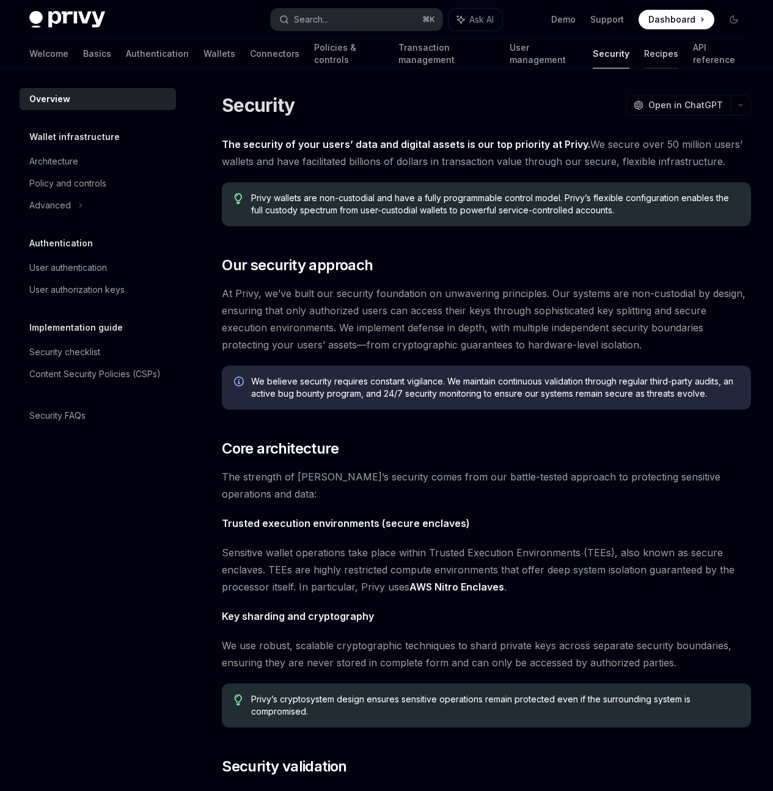
click at [644, 54] on link "Recipes" at bounding box center [661, 53] width 34 height 29
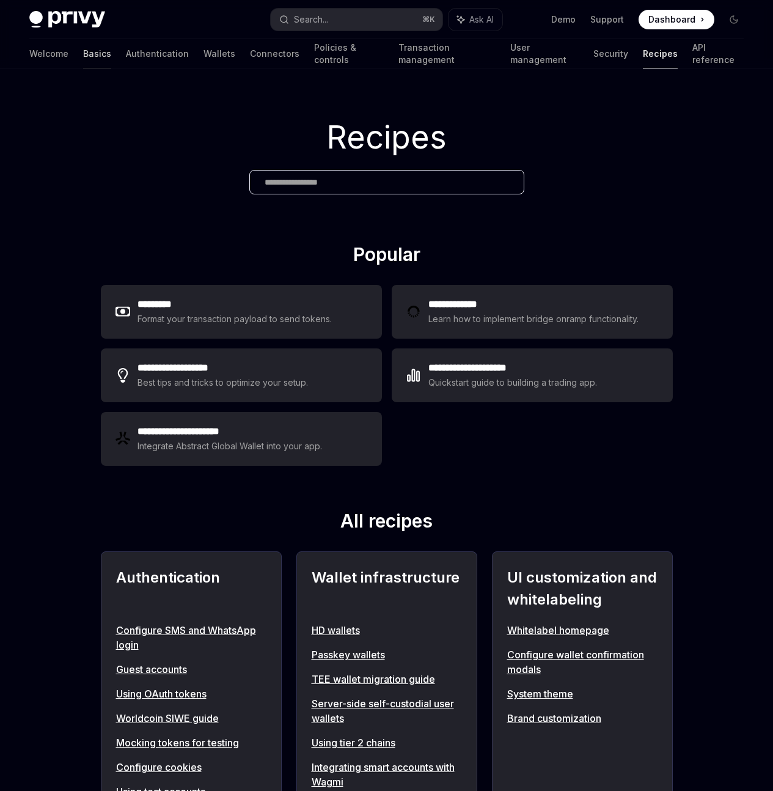
click at [83, 59] on link "Basics" at bounding box center [97, 53] width 28 height 29
type textarea "*"
